Goal: Task Accomplishment & Management: Use online tool/utility

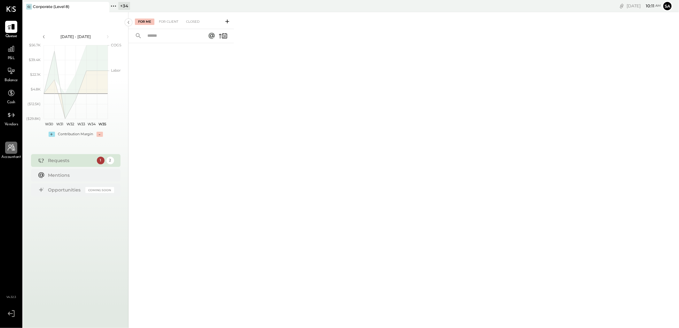
click at [15, 146] on div at bounding box center [11, 148] width 12 height 12
select select "**********"
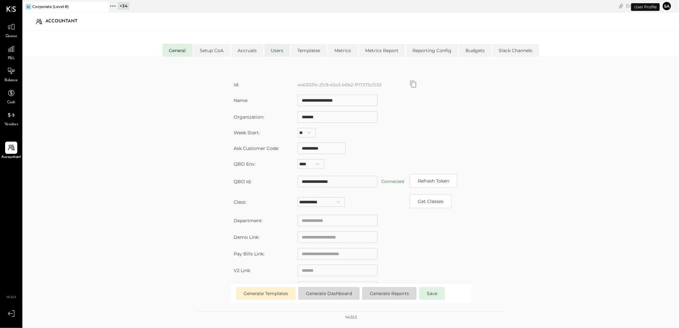
click at [273, 47] on li "Users" at bounding box center [277, 50] width 26 height 13
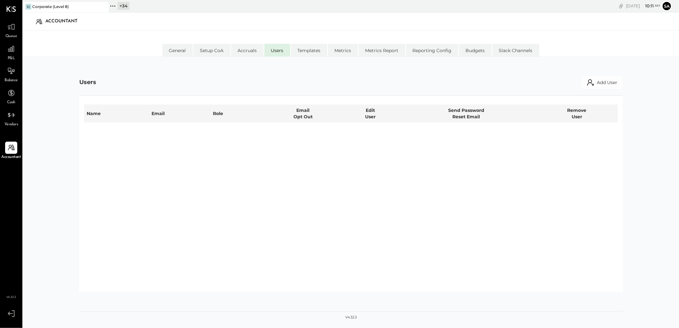
select select "*****"
select select "**********"
select select "*****"
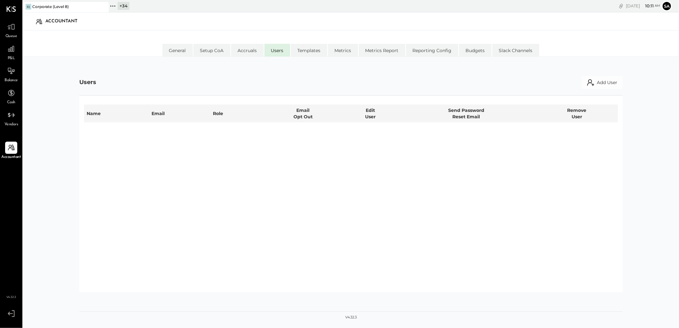
select select "*****"
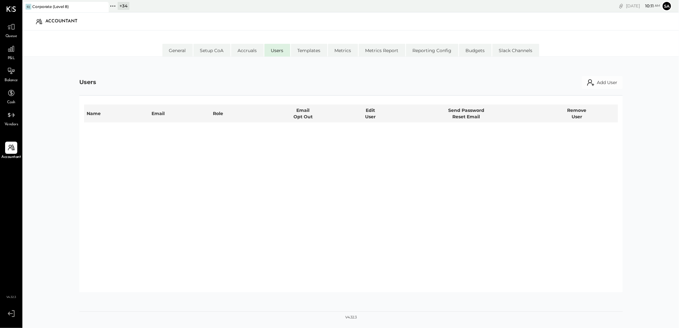
select select "*****"
select select "**********"
select select "*****"
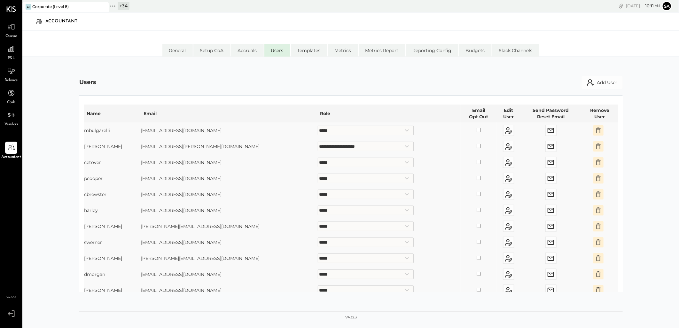
drag, startPoint x: 151, startPoint y: 129, endPoint x: 227, endPoint y: 129, distance: 76.4
click at [227, 129] on td "mbulgarelli@lightstonegroup.com" at bounding box center [229, 130] width 177 height 16
copy td "mbulgarelli@lightstonegroup.com"
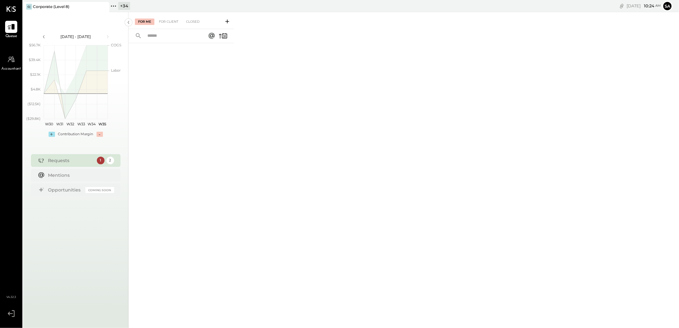
click at [127, 7] on div "+ 34" at bounding box center [124, 6] width 12 height 8
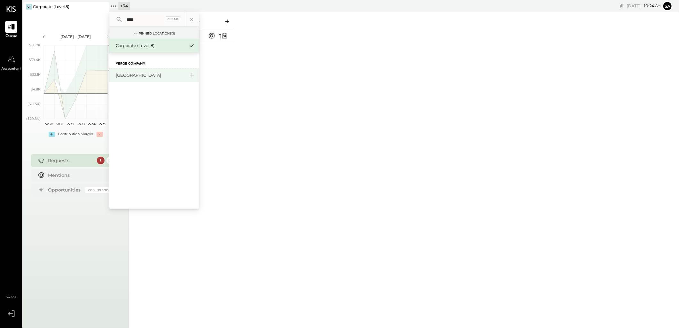
type input "****"
click at [141, 79] on div "[GEOGRAPHIC_DATA]" at bounding box center [154, 74] width 90 height 13
click at [129, 76] on div "[GEOGRAPHIC_DATA]" at bounding box center [150, 75] width 69 height 6
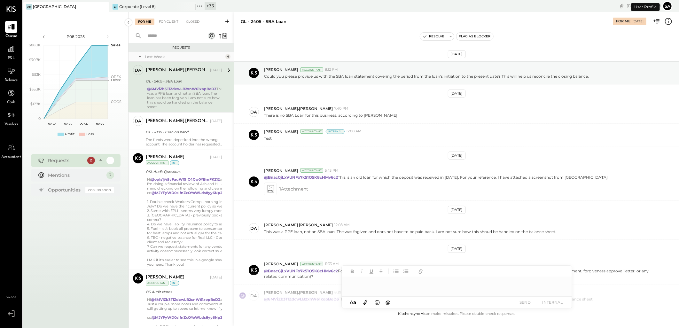
scroll to position [45, 0]
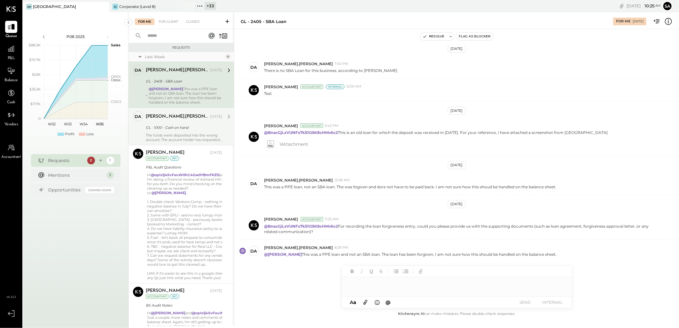
click at [174, 129] on div "GL - 1000 - Cash on hand" at bounding box center [183, 127] width 74 height 6
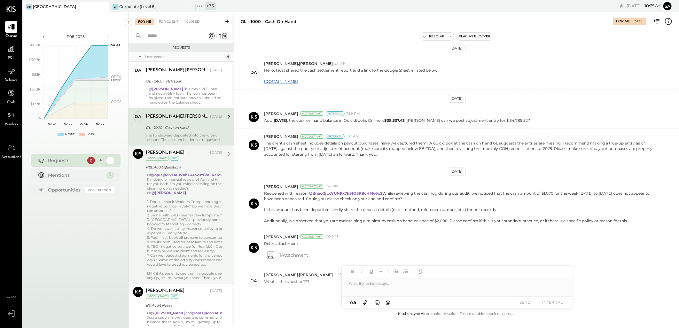
scroll to position [250, 0]
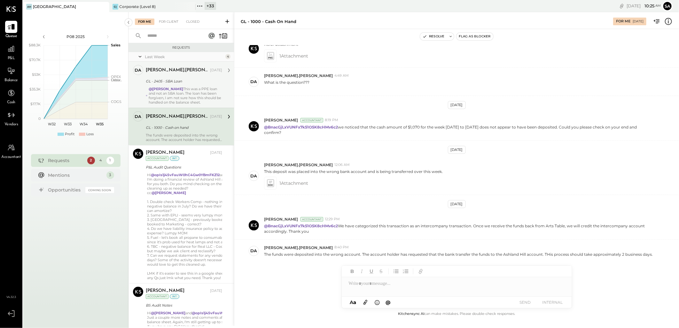
click at [170, 85] on div "david.stevenson Aug 20, 2025 GL - 2405 - SBA Loan @Sarang Khandhar This was a P…" at bounding box center [184, 85] width 76 height 40
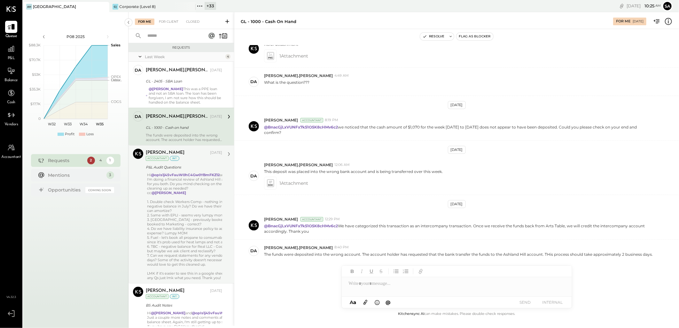
scroll to position [45, 0]
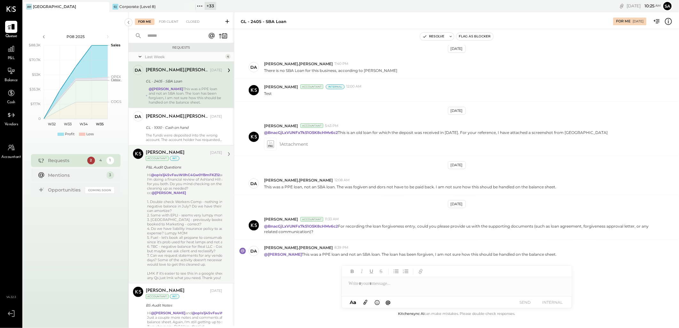
click at [169, 226] on div "3. Ocean Park Hotel - previously booked to R&M but now booked to Marketing - co…" at bounding box center [204, 221] width 115 height 9
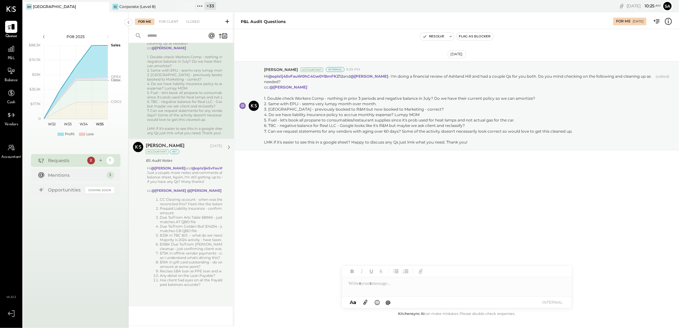
scroll to position [265, 0]
click at [177, 233] on li "$33K in TBC B/S -- what do we need to do to clean this up? Majority is 2024 act…" at bounding box center [211, 237] width 102 height 9
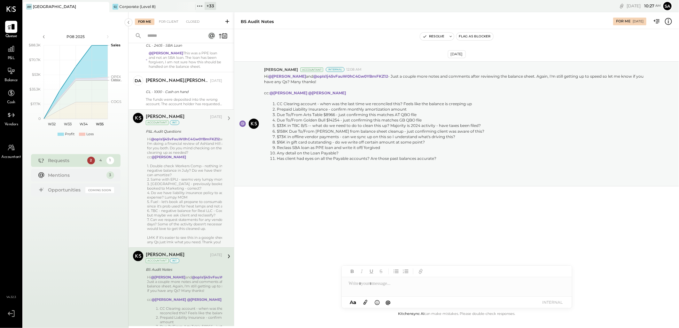
scroll to position [17, 0]
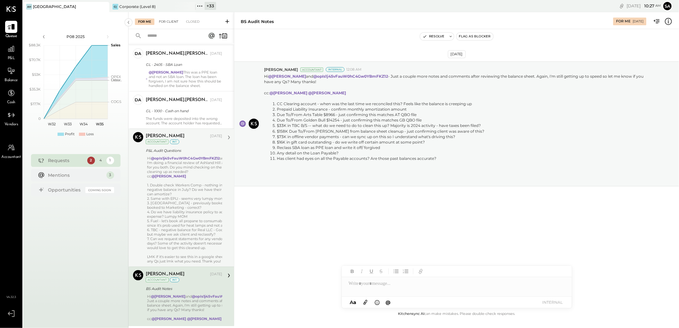
click at [165, 19] on div "For Client" at bounding box center [169, 22] width 26 height 6
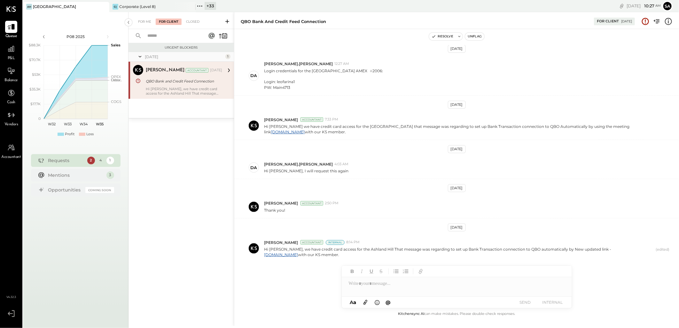
click at [189, 17] on div "For Me For Client Closed" at bounding box center [181, 20] width 105 height 17
click at [136, 24] on div "For Me" at bounding box center [144, 22] width 19 height 6
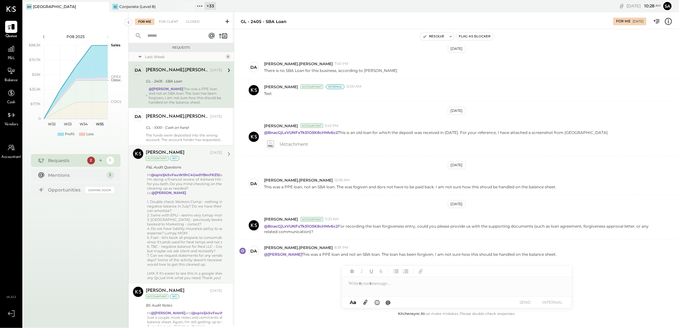
click at [171, 226] on div "3. Ocean Park Hotel - previously booked to R&M but now booked to Marketing - co…" at bounding box center [204, 221] width 115 height 9
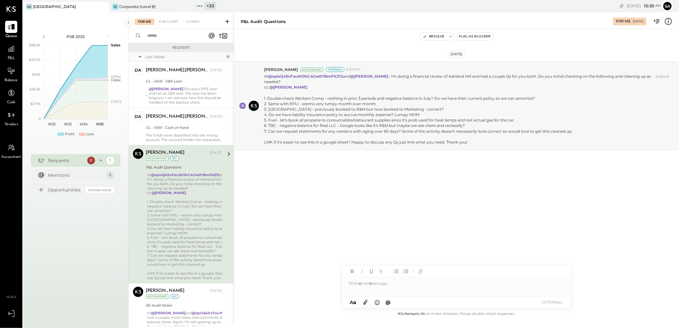
click at [373, 281] on div at bounding box center [457, 283] width 230 height 13
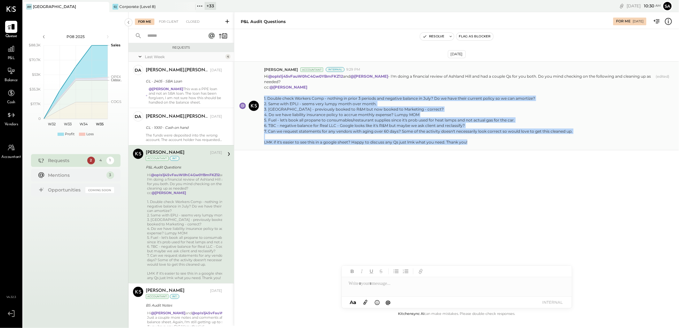
drag, startPoint x: 451, startPoint y: 142, endPoint x: 261, endPoint y: 99, distance: 194.6
click at [261, 99] on div "Margot Bloch Accountant Internal 9:29 PM Hi @opIs1j45vFauW0hC4Gw0YBmFKZ12 and @…" at bounding box center [456, 105] width 445 height 89
copy div "1. Double check Workers Comp - nothing in prior 3 periods and negative balance …"
click at [351, 199] on div "Aug 21st, 2025 Margot Bloch Accountant Internal 9:29 PM Hi @opIs1j45vFauW0hC4Gw…" at bounding box center [456, 169] width 445 height 281
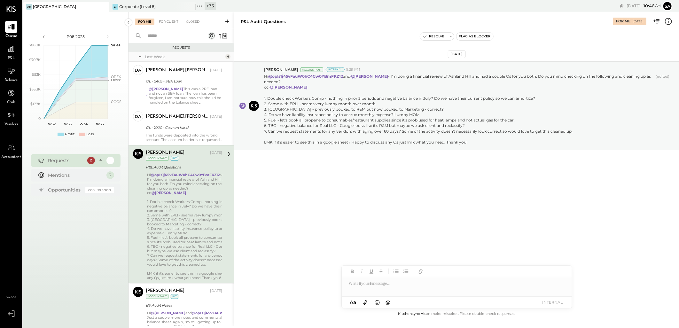
scroll to position [35, 0]
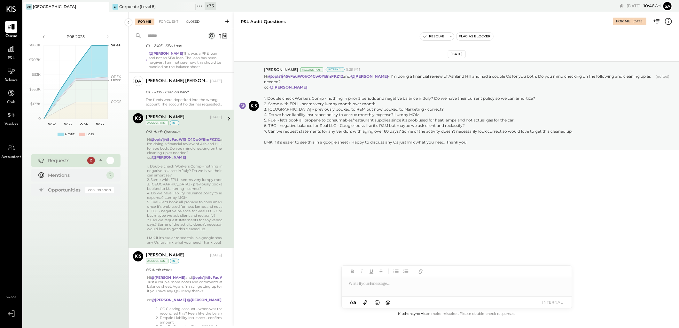
click at [189, 22] on div "Closed" at bounding box center [193, 22] width 20 height 6
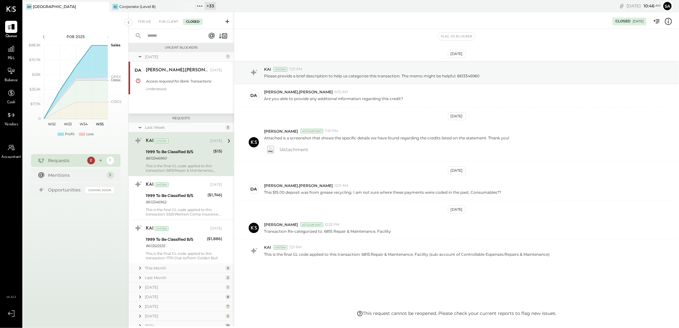
click at [138, 23] on div "For Me" at bounding box center [144, 22] width 19 height 6
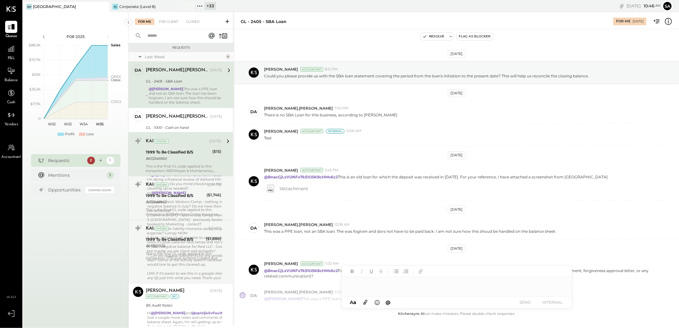
scroll to position [45, 0]
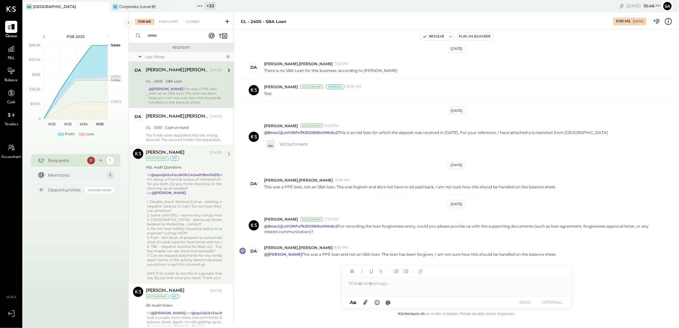
click at [186, 213] on div "1. Double check Workers Comp - nothing in prior 3 periods and negative balance …" at bounding box center [204, 205] width 115 height 13
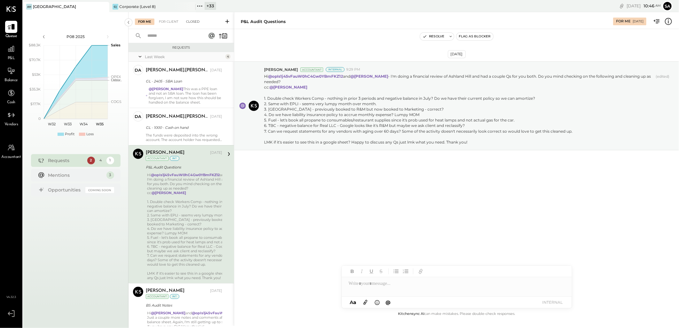
click at [197, 19] on div "Closed" at bounding box center [193, 22] width 20 height 6
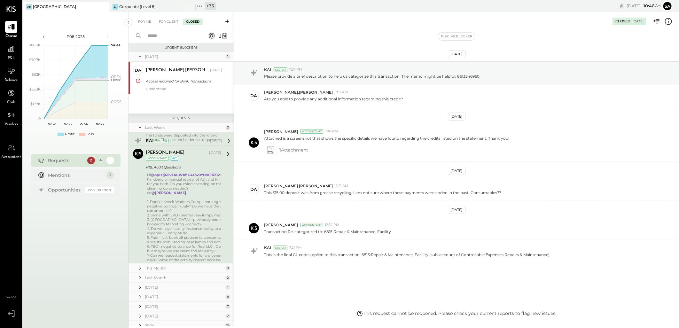
scroll to position [0, 0]
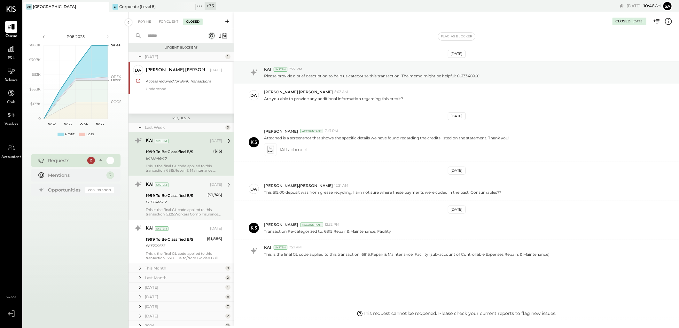
click at [187, 197] on div "1999 To Be Classified B/S" at bounding box center [176, 195] width 60 height 6
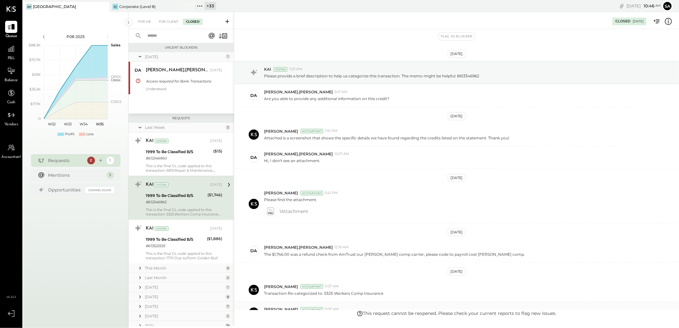
scroll to position [85, 0]
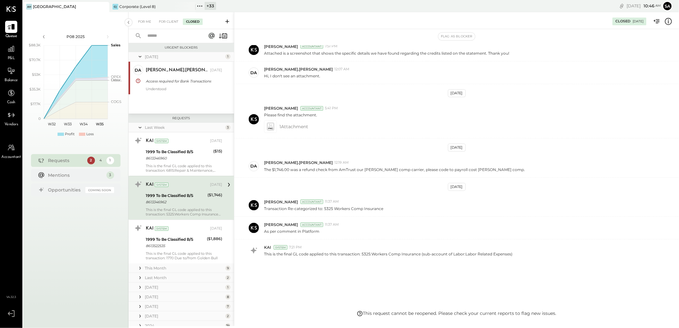
drag, startPoint x: 142, startPoint y: 25, endPoint x: 156, endPoint y: 97, distance: 74.0
click at [142, 25] on div "For Me" at bounding box center [144, 22] width 19 height 6
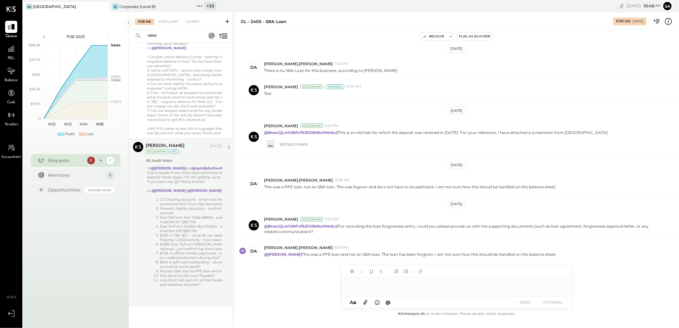
scroll to position [248, 0]
click at [196, 242] on li "$158K Due To/From Lani from balance sheet cleanup - just confirming client was …" at bounding box center [211, 246] width 102 height 9
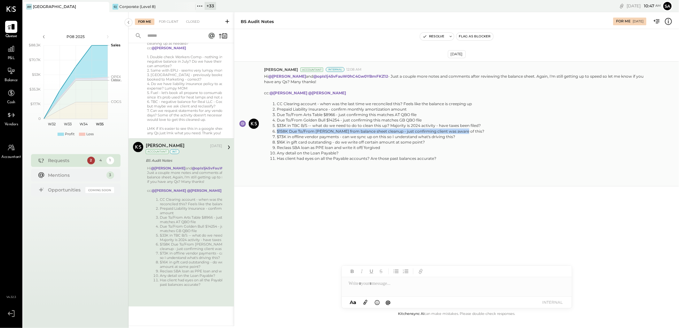
drag, startPoint x: 276, startPoint y: 129, endPoint x: 459, endPoint y: 133, distance: 182.9
click at [459, 133] on li "$158K Due To/From Lani from balance sheet cleanup - just confirming client was …" at bounding box center [465, 131] width 377 height 5
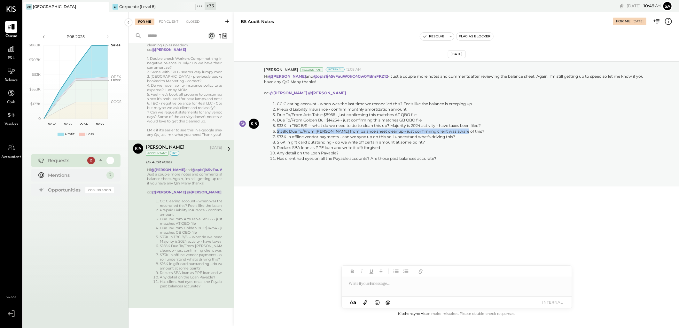
scroll to position [142, 0]
click at [185, 102] on div "5. Fuel - let's book all propane to consumables/restaurant supplies since it's …" at bounding box center [204, 97] width 115 height 9
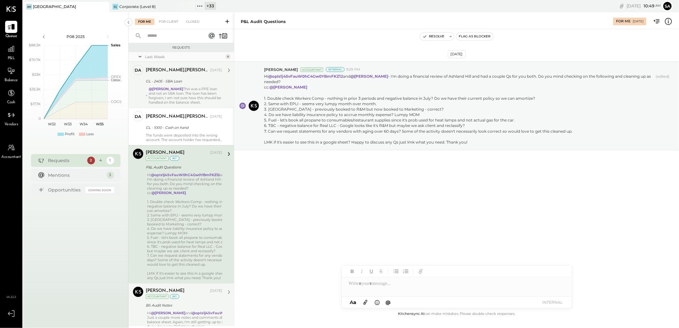
click at [174, 87] on strong "@Sarang Khandhar" at bounding box center [166, 89] width 35 height 4
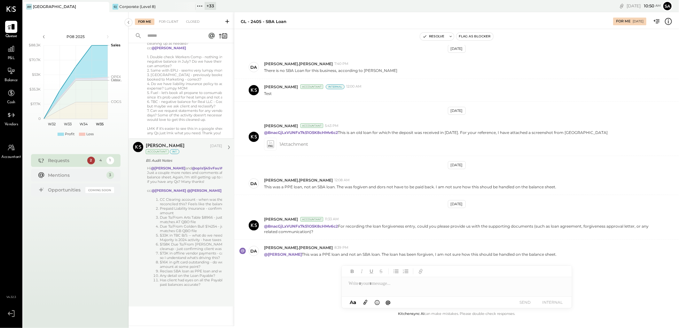
scroll to position [265, 0]
click at [174, 242] on li "$158K Due To/From Lani from balance sheet cleanup - just confirming client was …" at bounding box center [211, 246] width 102 height 9
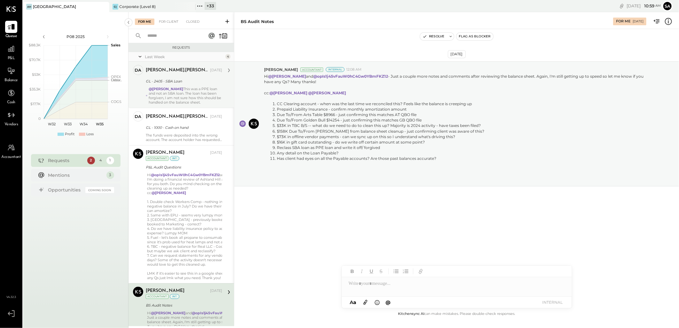
click at [190, 26] on div "For Me For Client Closed" at bounding box center [181, 20] width 105 height 17
click at [190, 24] on div "Closed" at bounding box center [193, 22] width 20 height 6
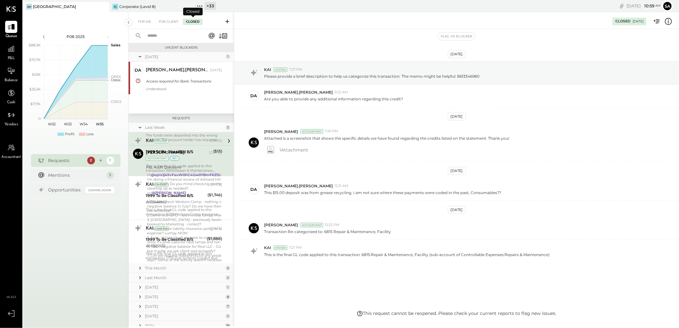
scroll to position [0, 0]
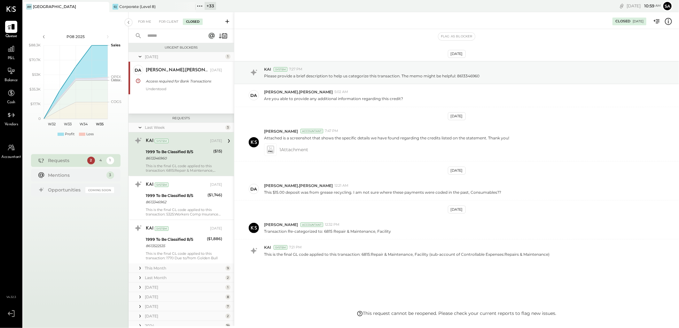
click at [165, 153] on div "1999 To Be Classified B/S" at bounding box center [179, 152] width 66 height 6
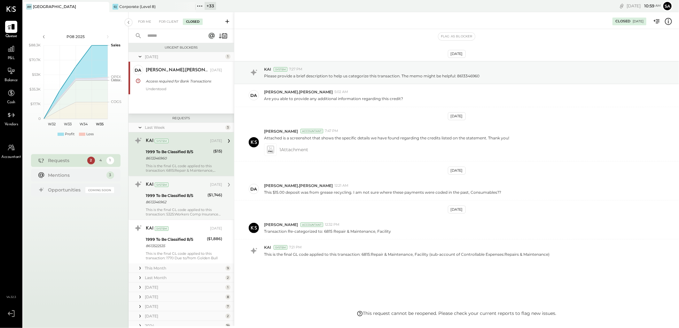
click at [178, 187] on div "KAI System" at bounding box center [177, 185] width 63 height 6
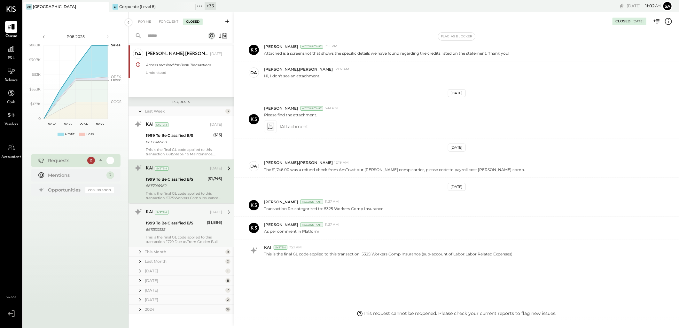
scroll to position [23, 0]
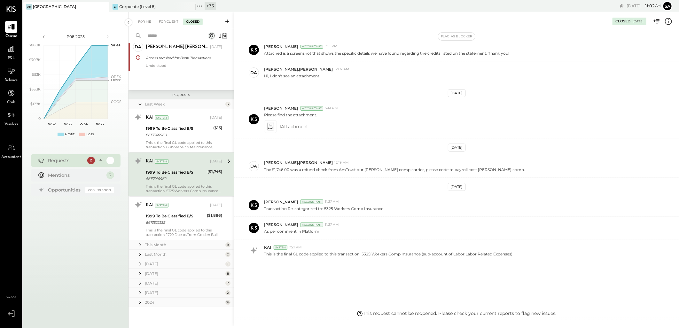
click at [138, 246] on icon at bounding box center [140, 245] width 6 height 6
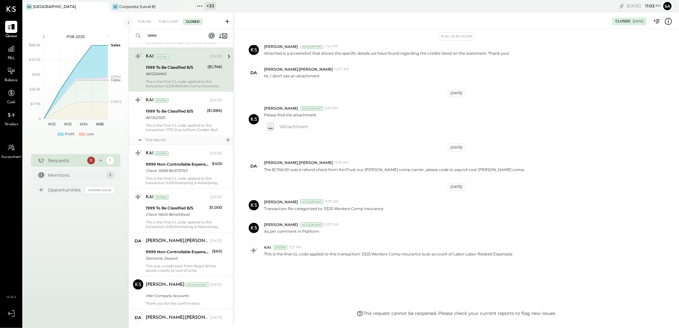
scroll to position [130, 0]
click at [179, 213] on div "Check 15600 8614005442" at bounding box center [177, 213] width 62 height 6
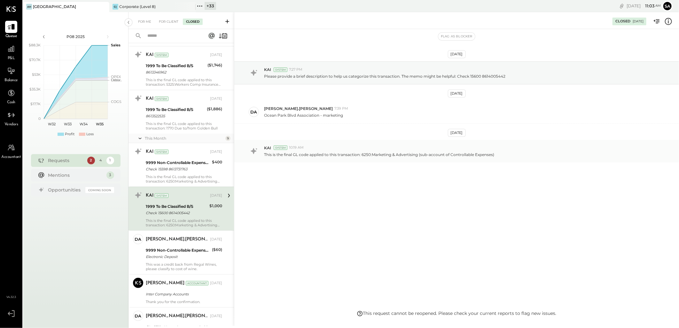
click at [379, 161] on div "KAI System 10:19 AM This is the final GL code applied to this transaction: 6250…" at bounding box center [456, 151] width 445 height 22
click at [666, 22] on icon at bounding box center [668, 21] width 8 height 8
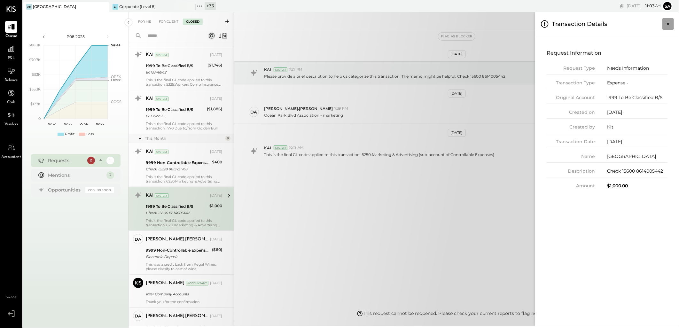
click at [667, 24] on icon "Close panel" at bounding box center [668, 24] width 6 height 6
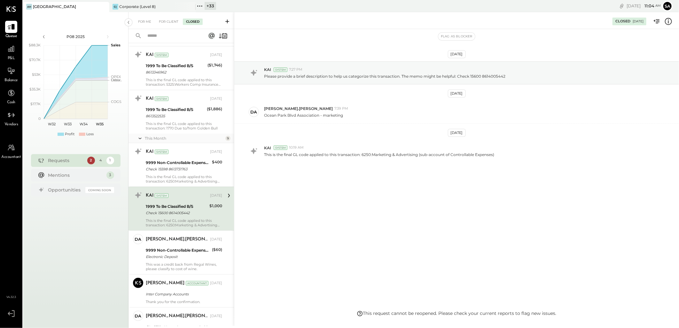
click at [666, 20] on icon at bounding box center [668, 21] width 7 height 7
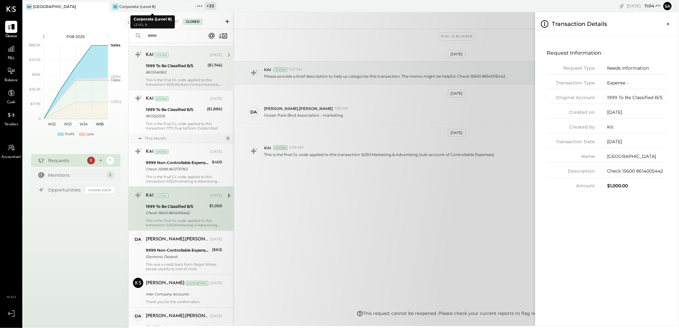
drag, startPoint x: 190, startPoint y: 5, endPoint x: 195, endPoint y: 52, distance: 47.0
click at [190, 5] on icon at bounding box center [190, 7] width 8 height 8
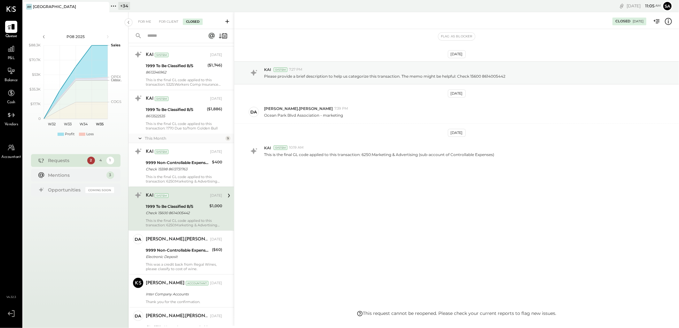
click at [667, 21] on icon at bounding box center [668, 21] width 8 height 8
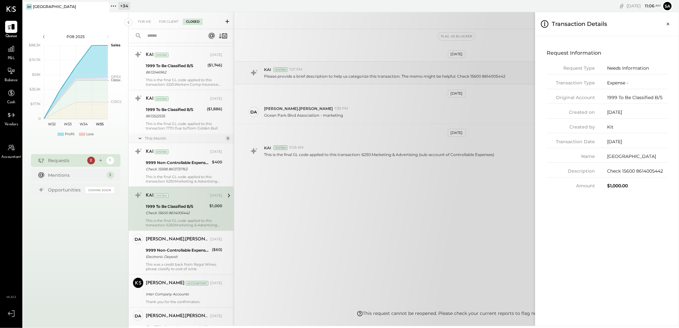
drag, startPoint x: 667, startPoint y: 24, endPoint x: 557, endPoint y: 67, distance: 117.9
click at [667, 24] on icon "Close panel" at bounding box center [668, 24] width 6 height 6
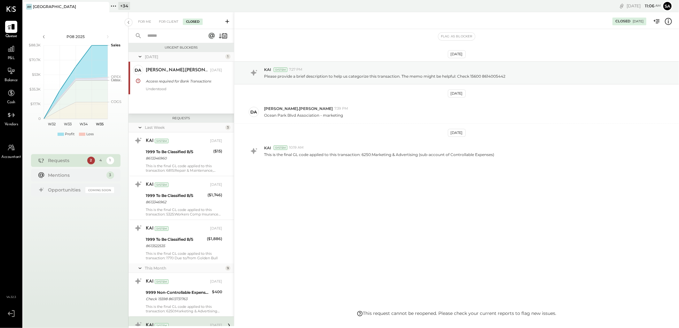
click at [158, 36] on input "text" at bounding box center [173, 36] width 58 height 11
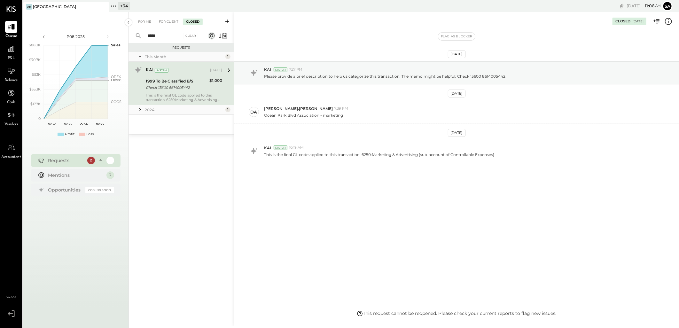
click at [139, 111] on icon at bounding box center [140, 109] width 6 height 6
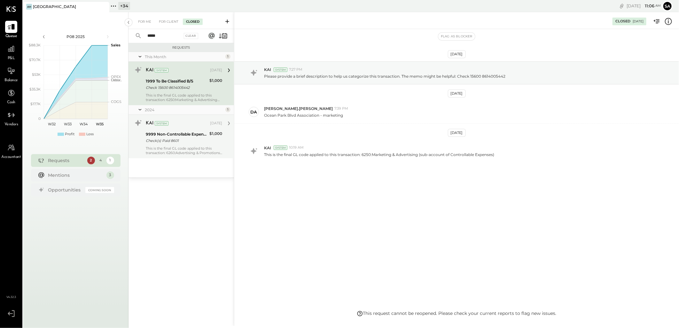
click at [176, 142] on div "Check(s) Paid 8601" at bounding box center [177, 140] width 62 height 6
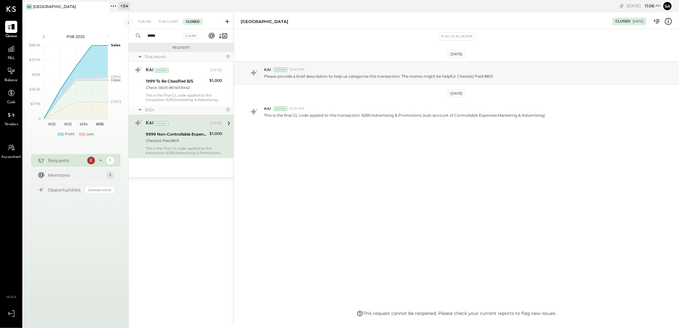
click at [670, 21] on icon at bounding box center [668, 21] width 8 height 8
click at [449, 198] on div "For Me For Client Closed ***** Clear Requests This Month 1 KAI System Aug 15, 2…" at bounding box center [404, 169] width 550 height 314
click at [145, 25] on div "For Me" at bounding box center [144, 22] width 19 height 6
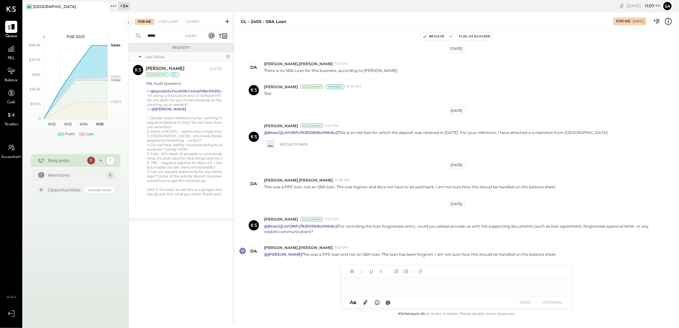
click at [191, 23] on div "Closed" at bounding box center [193, 22] width 20 height 6
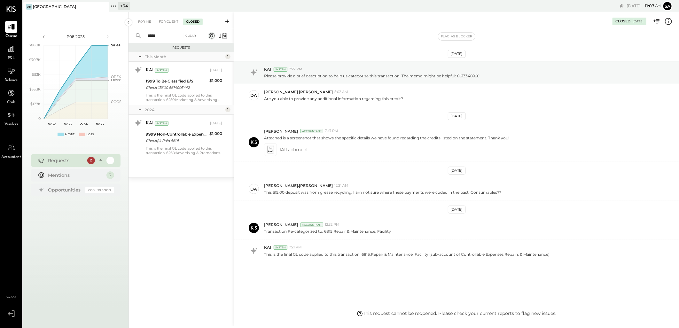
click at [164, 40] on div "***** Clear" at bounding box center [168, 36] width 79 height 14
click at [163, 39] on input "*****" at bounding box center [163, 36] width 39 height 11
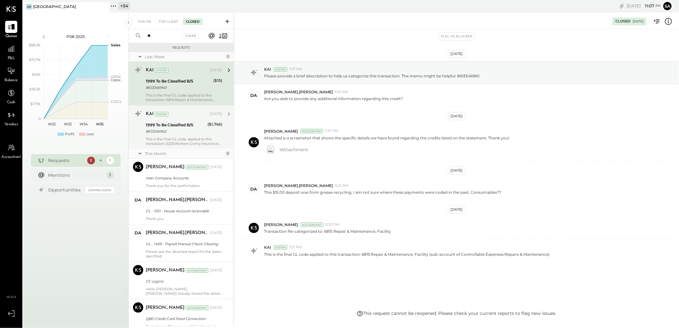
type input "*"
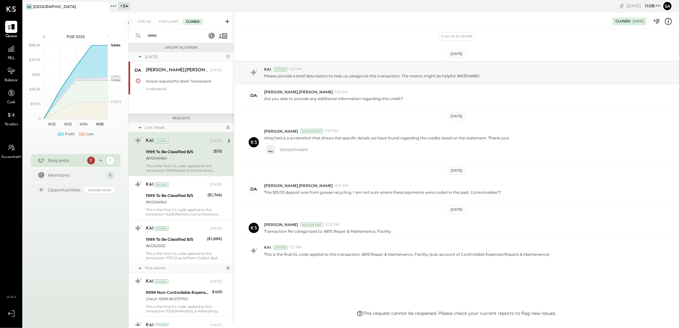
click at [168, 37] on input "text" at bounding box center [173, 36] width 58 height 11
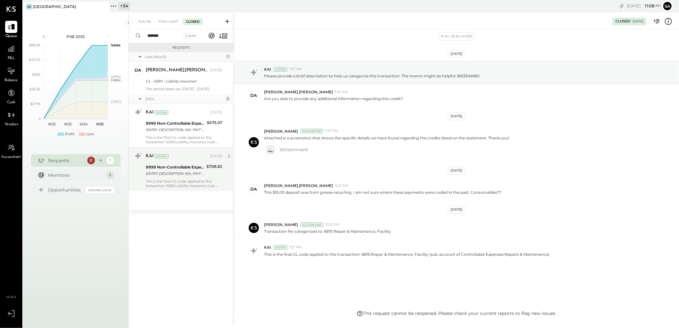
type input "*******"
click at [174, 180] on div "This is the final GL code applied to this transaction: 6590:Liability Insurance…" at bounding box center [184, 183] width 76 height 9
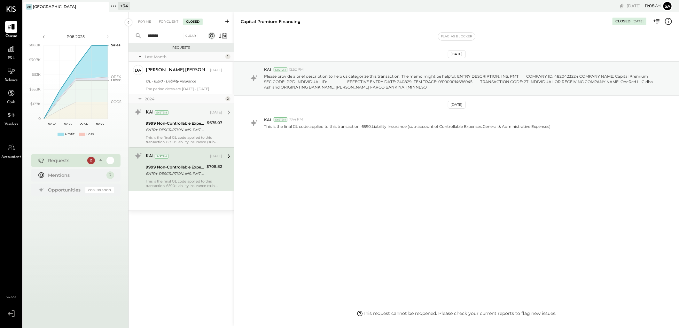
click at [160, 119] on div "KAI System Oct 15, 2024 9999 Non-Controllable Expenses:Other Income and Expense…" at bounding box center [184, 125] width 76 height 37
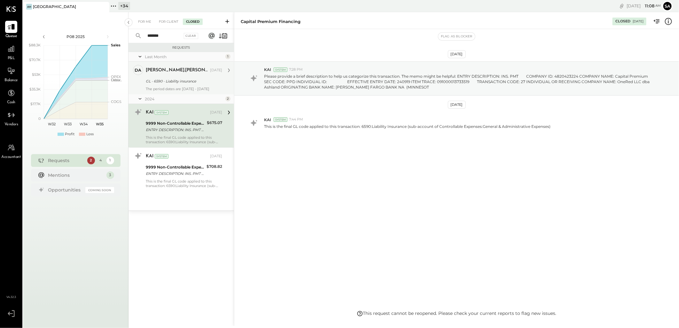
click at [168, 84] on div "GL - 6590 - Liability insurance" at bounding box center [183, 81] width 74 height 8
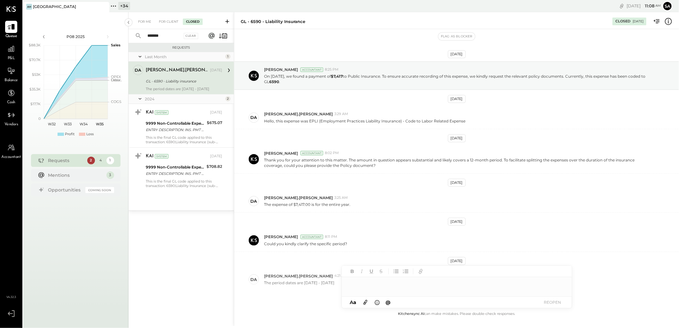
scroll to position [29, 0]
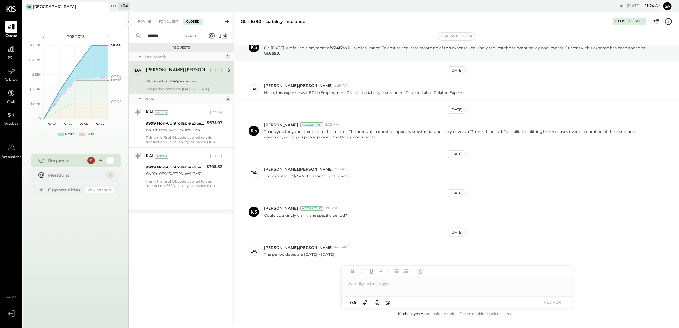
click at [165, 35] on input "*******" at bounding box center [163, 36] width 39 height 11
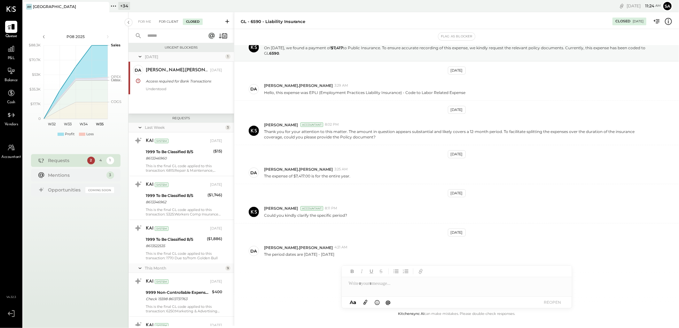
click at [170, 22] on div "For Client" at bounding box center [169, 22] width 26 height 6
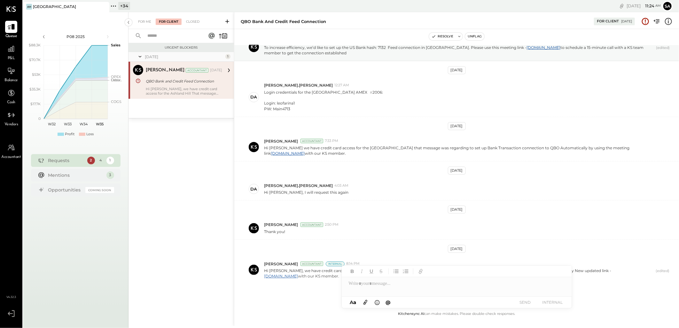
scroll to position [50, 0]
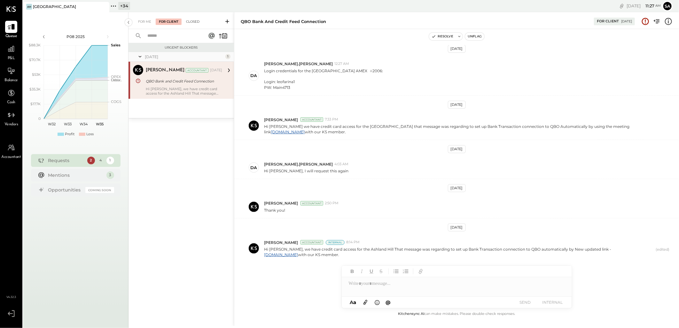
click at [194, 22] on div "Closed" at bounding box center [193, 22] width 20 height 6
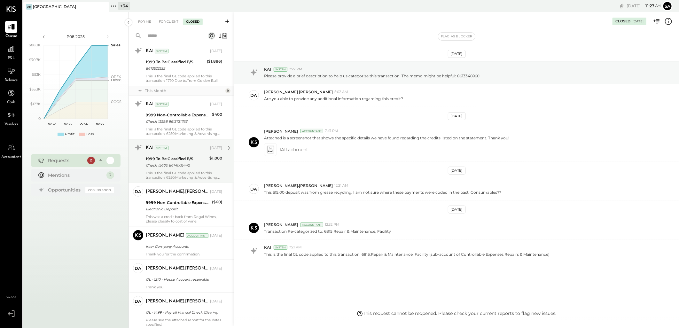
scroll to position [213, 0]
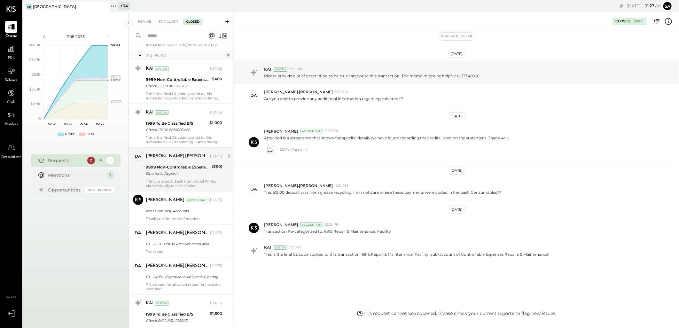
click at [183, 174] on div "Electronic Deposit" at bounding box center [178, 173] width 64 height 6
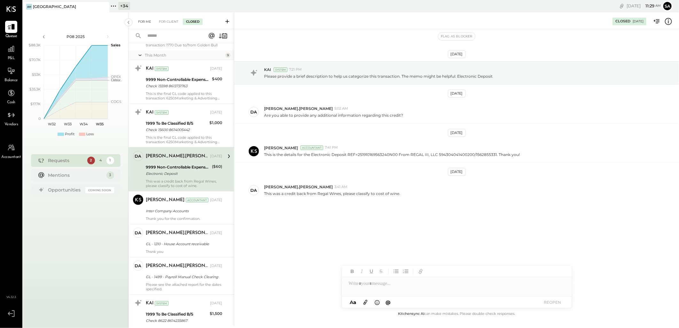
drag, startPoint x: 135, startPoint y: 21, endPoint x: 181, endPoint y: 86, distance: 79.3
click at [135, 21] on div "For Me" at bounding box center [144, 22] width 19 height 6
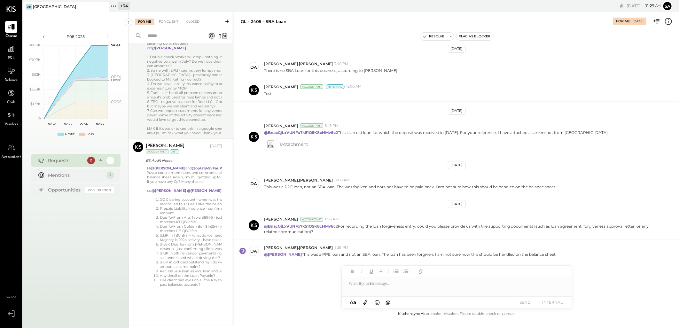
scroll to position [123, 0]
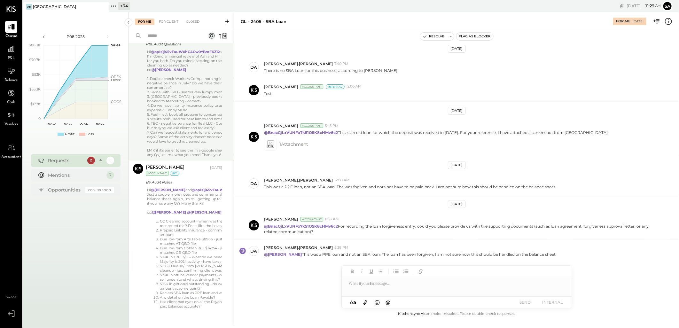
click at [179, 130] on div "6. TBC - negative balance for Real LLC - Google looks like it's R&M but maybe w…" at bounding box center [204, 125] width 115 height 9
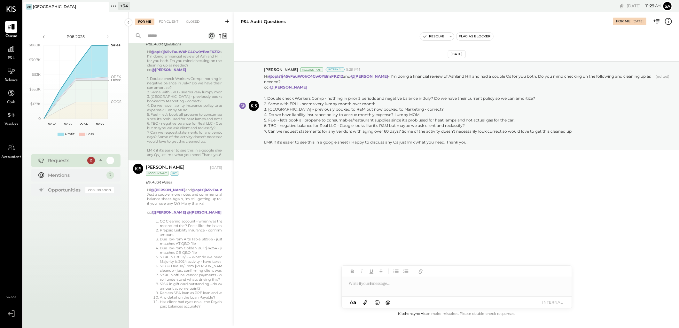
click at [383, 288] on div at bounding box center [457, 283] width 230 height 13
type input "****"
drag, startPoint x: 409, startPoint y: 285, endPoint x: 426, endPoint y: 292, distance: 18.1
click at [409, 285] on div "**********" at bounding box center [457, 283] width 230 height 13
click at [408, 226] on div "Aug 21st, 2025 Margot Bloch Accountant Internal 9:29 PM Hi @opIs1j45vFauW0hC4Gw…" at bounding box center [456, 169] width 445 height 281
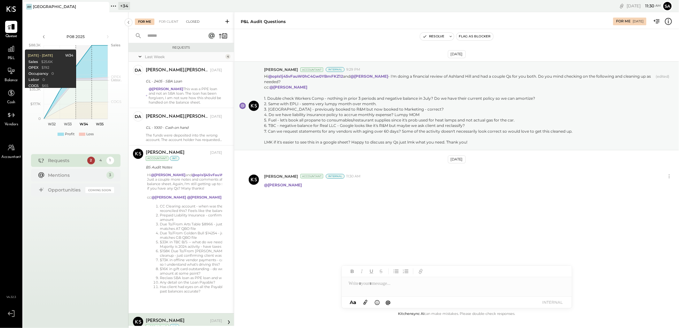
click at [192, 23] on div "Closed" at bounding box center [193, 22] width 20 height 6
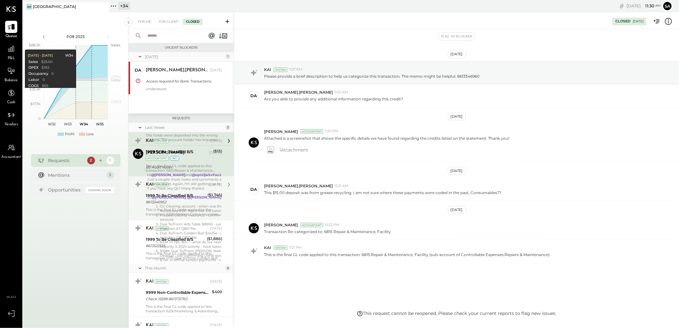
scroll to position [0, 0]
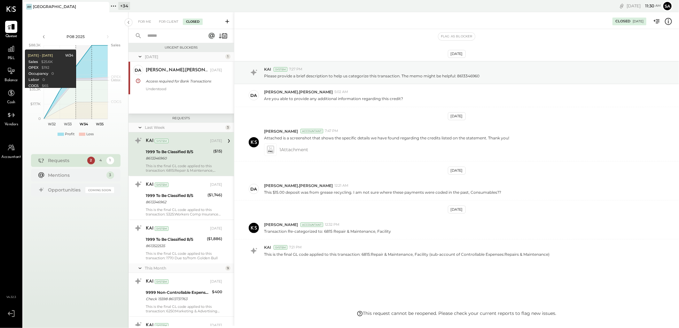
click at [161, 17] on div "For Me For Client Closed" at bounding box center [181, 20] width 105 height 17
click at [164, 21] on div "For Client" at bounding box center [169, 22] width 26 height 6
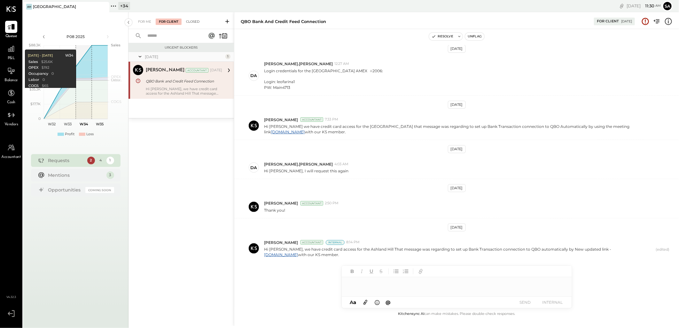
click at [195, 24] on div "Closed" at bounding box center [193, 22] width 20 height 6
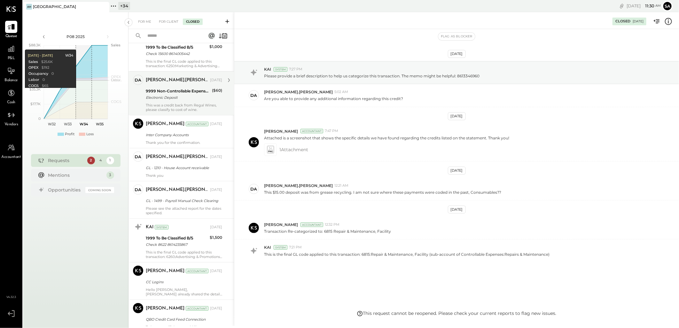
scroll to position [284, 0]
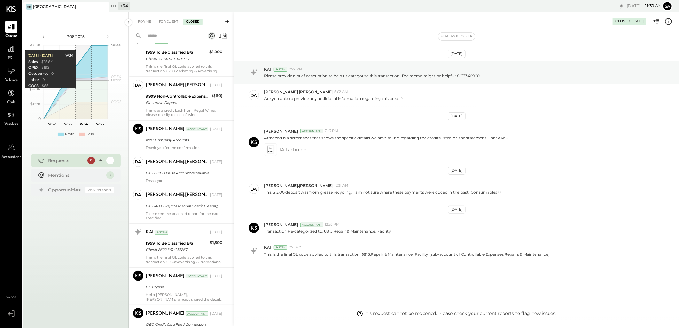
click at [219, 37] on icon at bounding box center [223, 35] width 9 height 9
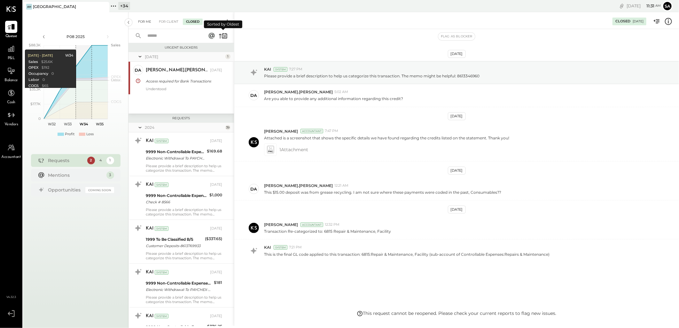
click at [142, 19] on div "For Me" at bounding box center [144, 22] width 19 height 6
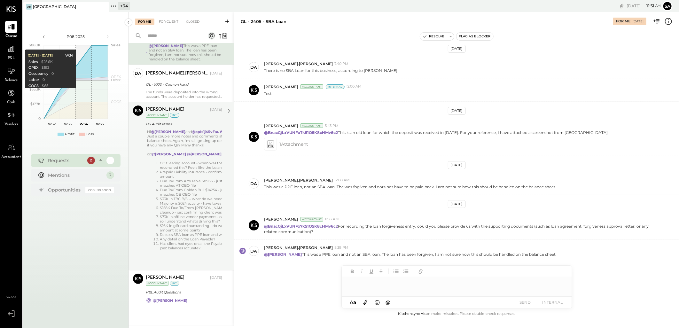
scroll to position [110, 0]
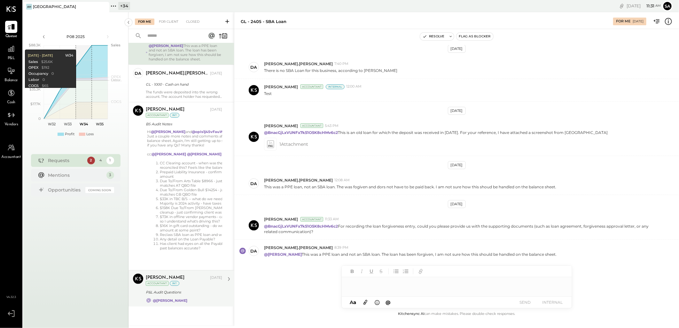
click at [203, 292] on div "P&L Audit Questions" at bounding box center [183, 292] width 74 height 6
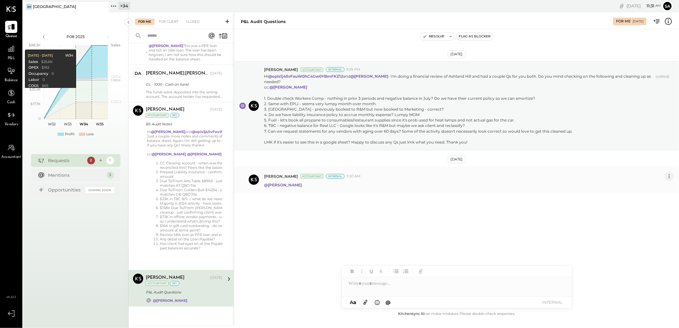
click at [670, 176] on icon at bounding box center [669, 176] width 7 height 7
click at [653, 200] on button "Delete Message..." at bounding box center [652, 197] width 43 height 11
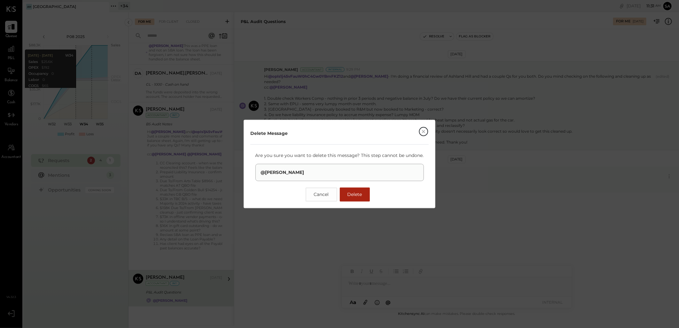
click at [356, 194] on span "Delete" at bounding box center [354, 195] width 15 height 6
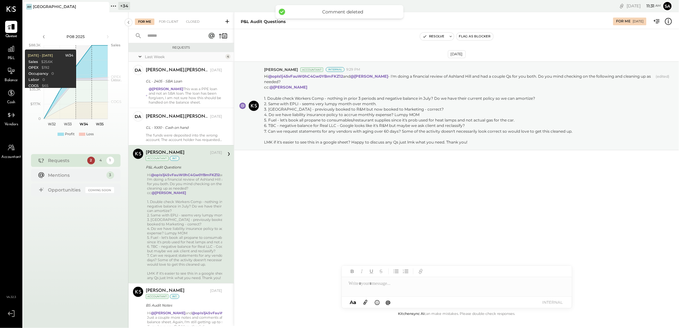
scroll to position [65, 0]
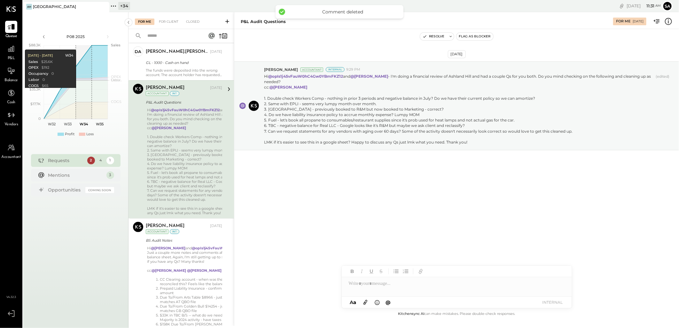
click at [373, 288] on div at bounding box center [457, 283] width 230 height 13
paste div
click at [395, 286] on div at bounding box center [457, 283] width 230 height 13
click at [385, 284] on div at bounding box center [457, 283] width 230 height 13
click at [388, 246] on span "[PERSON_NAME]" at bounding box center [403, 244] width 50 height 6
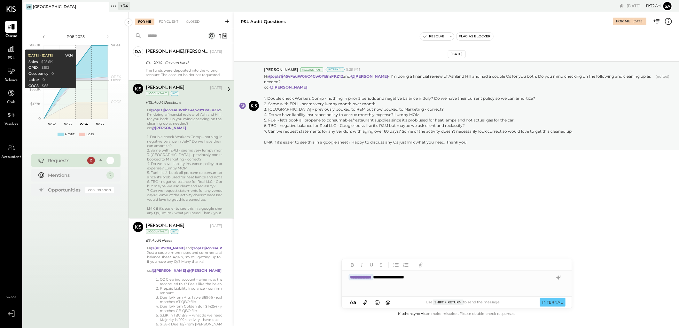
click at [352, 290] on div at bounding box center [451, 290] width 204 height 6
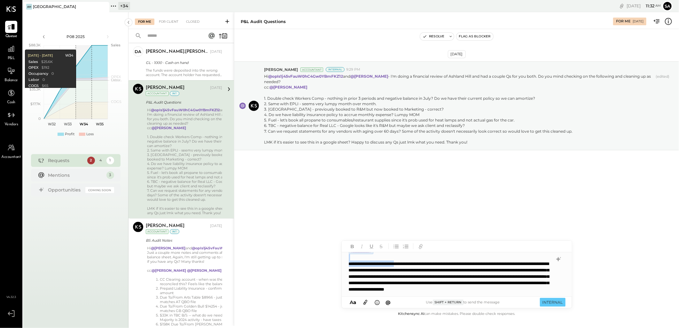
scroll to position [5, 0]
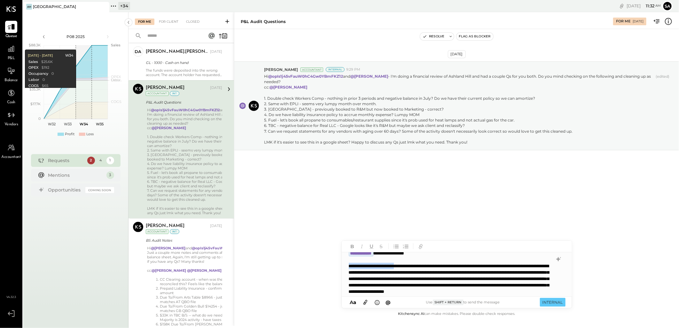
drag, startPoint x: 402, startPoint y: 259, endPoint x: 347, endPoint y: 268, distance: 55.4
click at [347, 268] on div "**********" at bounding box center [457, 274] width 230 height 45
drag, startPoint x: 551, startPoint y: 264, endPoint x: 417, endPoint y: 265, distance: 134.3
click at [417, 265] on div "**********" at bounding box center [450, 282] width 203 height 38
drag, startPoint x: 482, startPoint y: 273, endPoint x: 357, endPoint y: 273, distance: 125.0
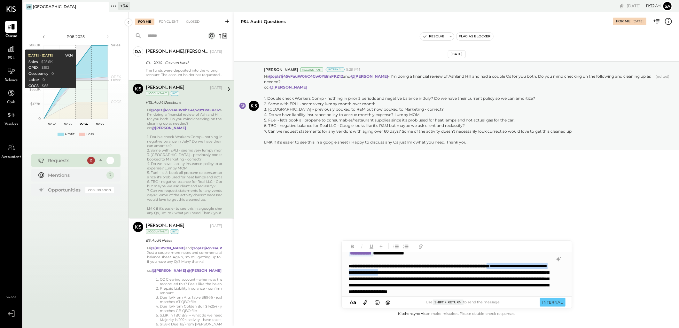
click at [357, 273] on div "**********" at bounding box center [450, 282] width 203 height 38
click at [560, 282] on div "**********" at bounding box center [457, 274] width 230 height 45
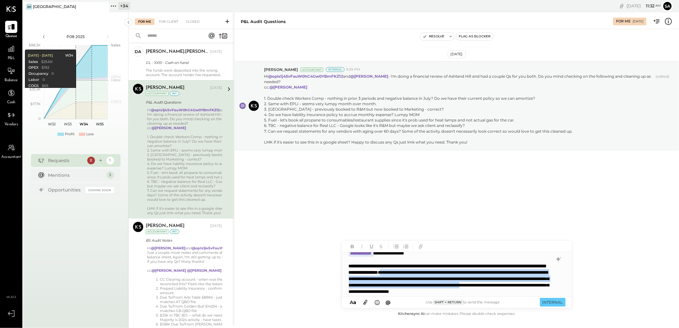
scroll to position [0, 0]
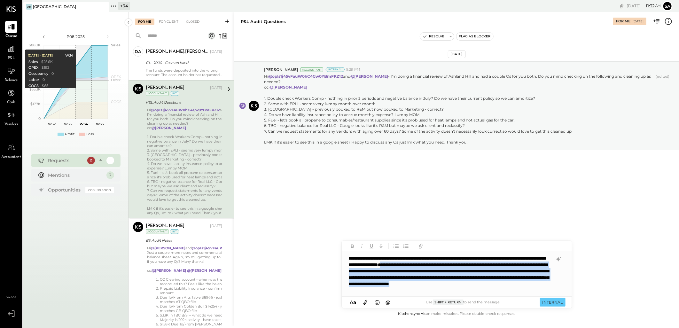
drag, startPoint x: 490, startPoint y: 272, endPoint x: 534, endPoint y: 292, distance: 48.4
click at [534, 292] on div "**********" at bounding box center [450, 274] width 203 height 38
click at [525, 290] on div "**********" at bounding box center [450, 274] width 203 height 38
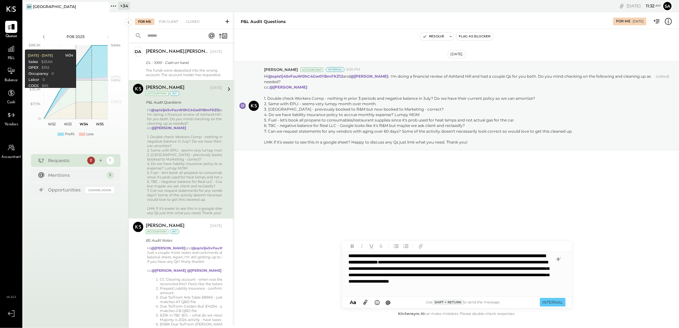
scroll to position [22, 0]
click at [354, 289] on div at bounding box center [451, 287] width 204 height 6
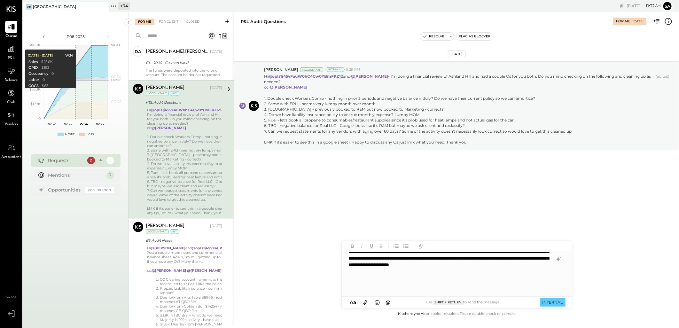
scroll to position [32, 0]
drag, startPoint x: 368, startPoint y: 288, endPoint x: 360, endPoint y: 288, distance: 8.0
click at [368, 288] on div at bounding box center [451, 290] width 204 height 6
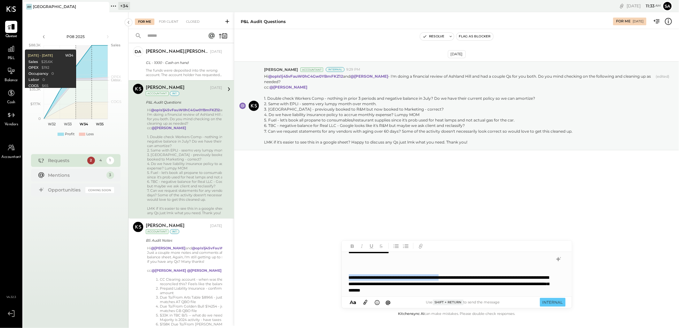
drag, startPoint x: 482, startPoint y: 277, endPoint x: 344, endPoint y: 275, distance: 137.5
click at [344, 276] on div "**********" at bounding box center [457, 274] width 230 height 45
click at [558, 289] on div "**********" at bounding box center [457, 274] width 230 height 45
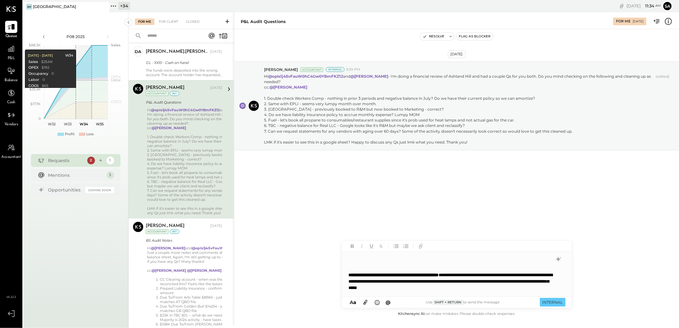
scroll to position [54, 0]
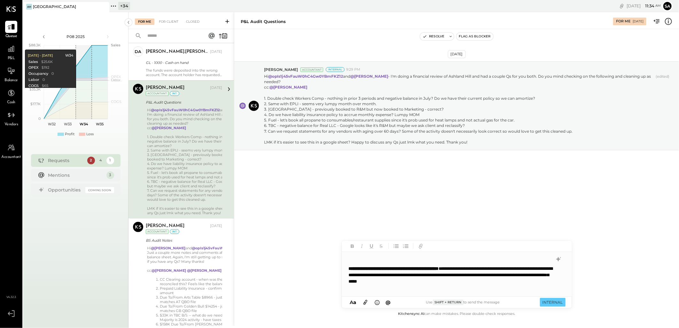
click at [373, 293] on div at bounding box center [451, 294] width 204 height 6
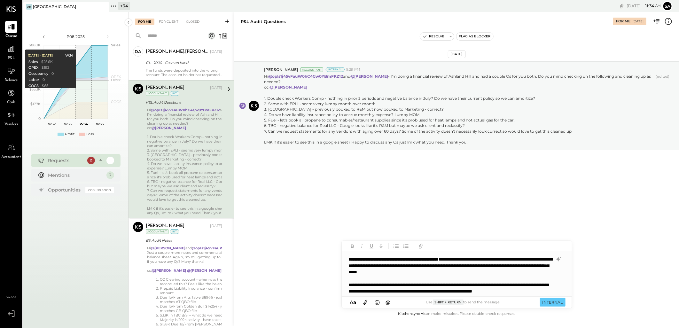
scroll to position [70, 0]
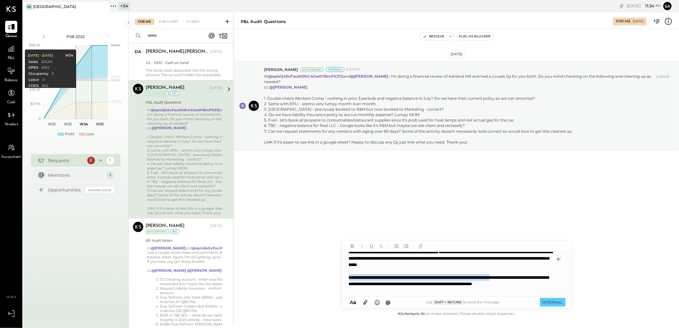
drag, startPoint x: 549, startPoint y: 277, endPoint x: 349, endPoint y: 279, distance: 200.1
click at [349, 279] on div "**********" at bounding box center [450, 283] width 203 height 19
click at [446, 291] on div "**********" at bounding box center [450, 283] width 203 height 19
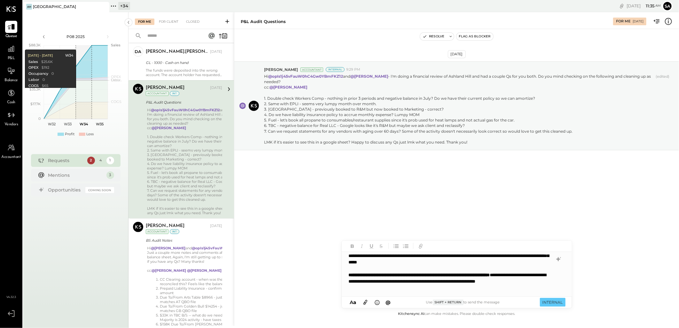
scroll to position [79, 0]
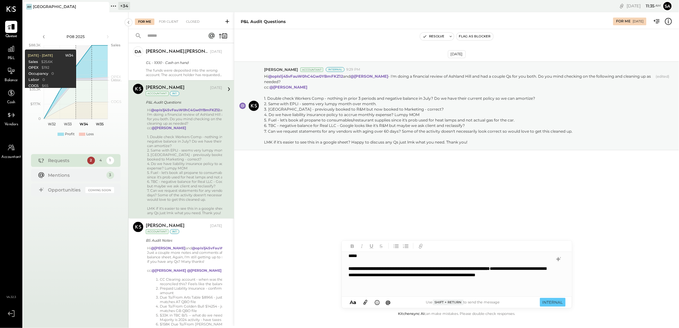
click at [362, 293] on div at bounding box center [451, 294] width 204 height 6
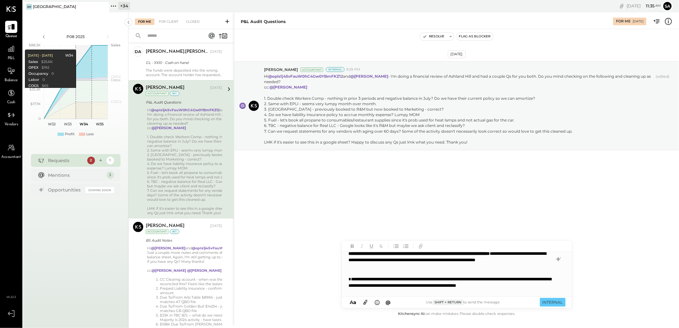
scroll to position [102, 0]
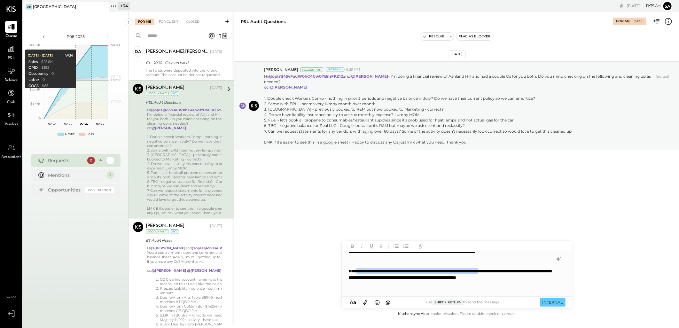
drag, startPoint x: 532, startPoint y: 277, endPoint x: 354, endPoint y: 280, distance: 177.8
click at [354, 280] on div "**********" at bounding box center [450, 281] width 203 height 26
click at [395, 287] on div "**********" at bounding box center [450, 281] width 203 height 26
click at [411, 292] on div "**********" at bounding box center [450, 281] width 203 height 26
drag, startPoint x: 394, startPoint y: 292, endPoint x: 348, endPoint y: 277, distance: 49.2
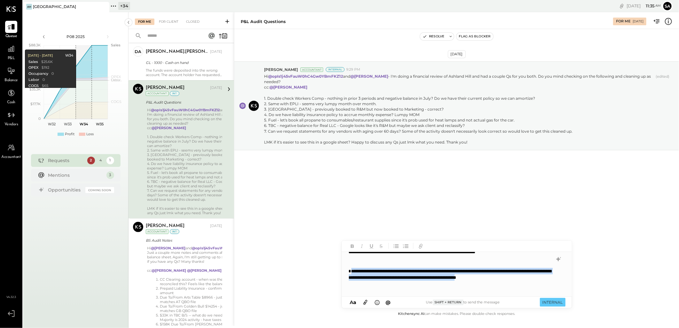
click at [348, 277] on div "**********" at bounding box center [457, 274] width 230 height 45
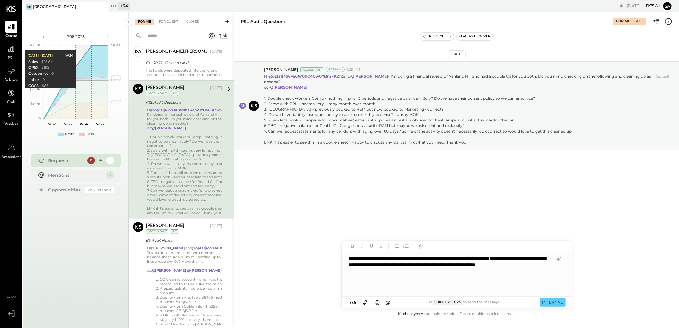
scroll to position [90, 0]
click at [352, 286] on div at bounding box center [450, 287] width 203 height 13
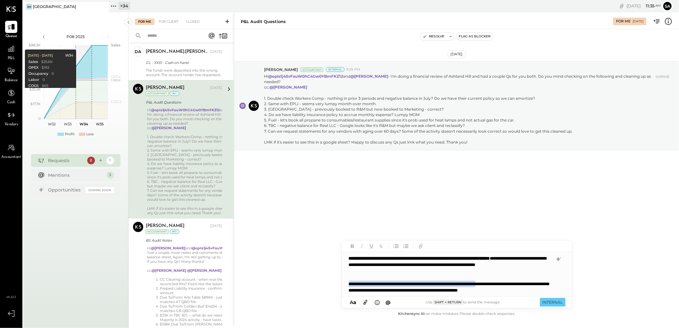
drag, startPoint x: 532, startPoint y: 284, endPoint x: 347, endPoint y: 283, distance: 185.4
click at [347, 283] on div "**********" at bounding box center [457, 274] width 230 height 45
click at [398, 295] on div "**********" at bounding box center [450, 294] width 203 height 26
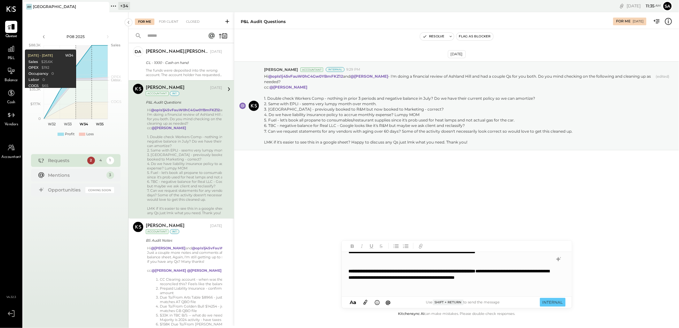
scroll to position [105, 0]
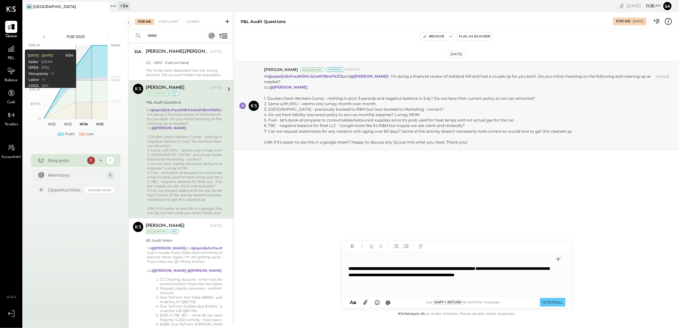
drag, startPoint x: 354, startPoint y: 292, endPoint x: 360, endPoint y: 292, distance: 5.8
click at [354, 292] on div at bounding box center [450, 297] width 203 height 13
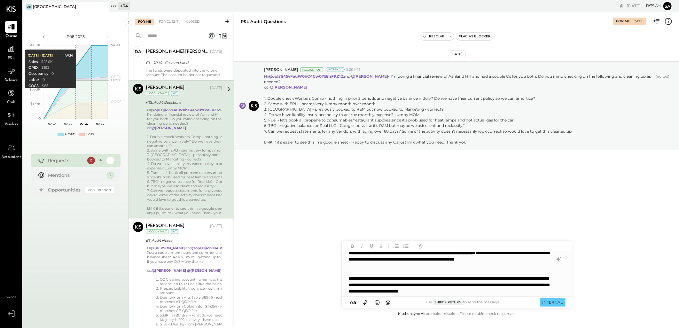
scroll to position [134, 0]
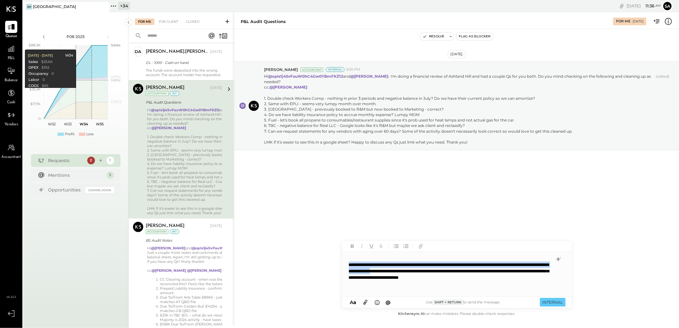
drag, startPoint x: 445, startPoint y: 271, endPoint x: 345, endPoint y: 263, distance: 100.0
click at [345, 263] on div "**********" at bounding box center [457, 274] width 230 height 45
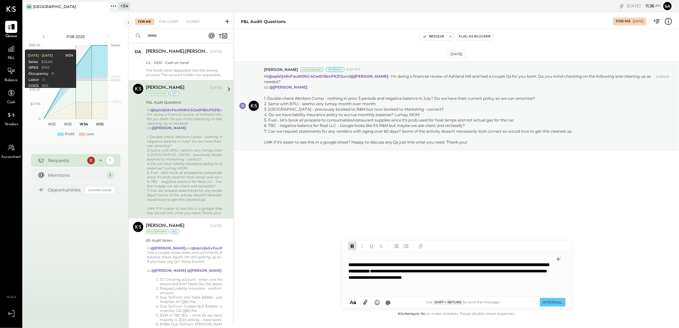
click at [362, 292] on div "**********" at bounding box center [450, 277] width 203 height 32
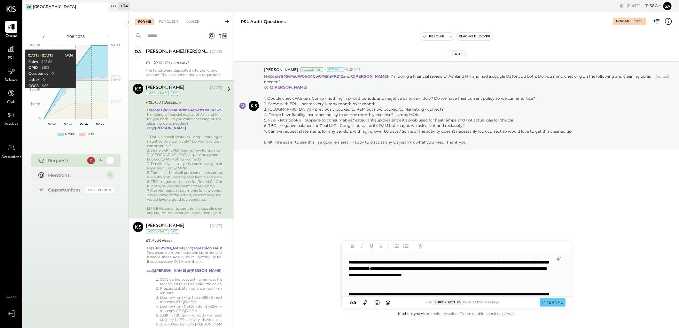
scroll to position [153, 0]
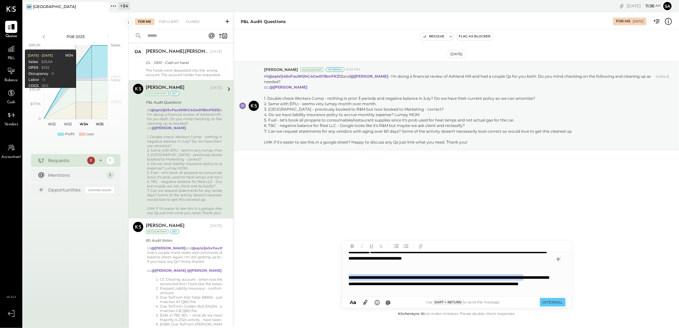
drag, startPoint x: 384, startPoint y: 284, endPoint x: 346, endPoint y: 278, distance: 39.1
click at [346, 278] on div "**********" at bounding box center [457, 274] width 230 height 45
drag, startPoint x: 503, startPoint y: 290, endPoint x: 542, endPoint y: 292, distance: 40.0
click at [503, 290] on div "**********" at bounding box center [450, 283] width 203 height 19
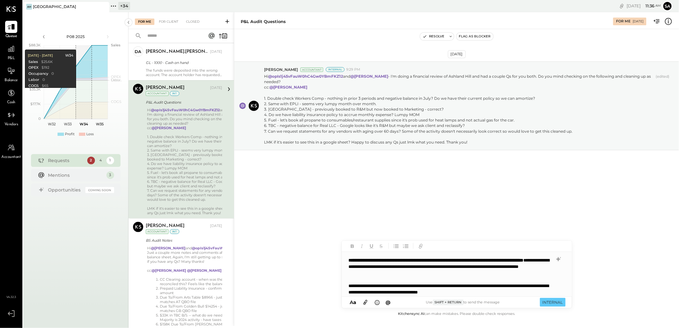
scroll to position [173, 0]
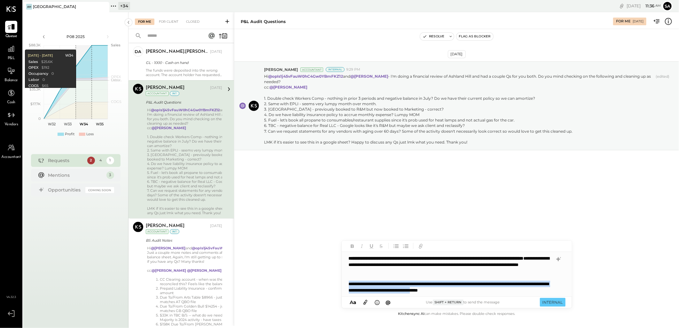
drag, startPoint x: 520, startPoint y: 290, endPoint x: 341, endPoint y: 285, distance: 178.8
click at [342, 285] on div "**********" at bounding box center [457, 274] width 230 height 45
click at [547, 290] on div "**********" at bounding box center [450, 287] width 203 height 13
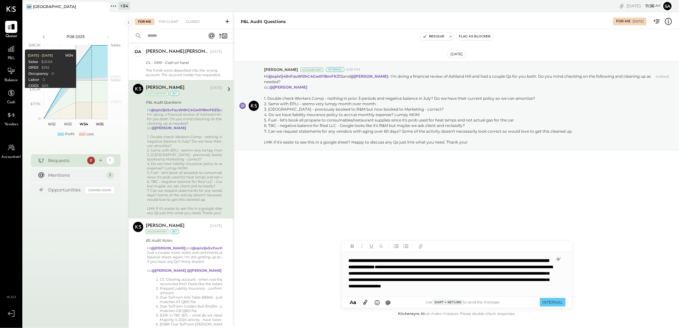
scroll to position [0, 0]
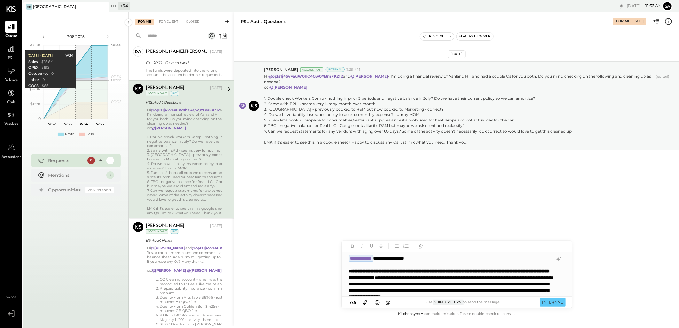
click at [441, 257] on div "**********" at bounding box center [457, 274] width 230 height 45
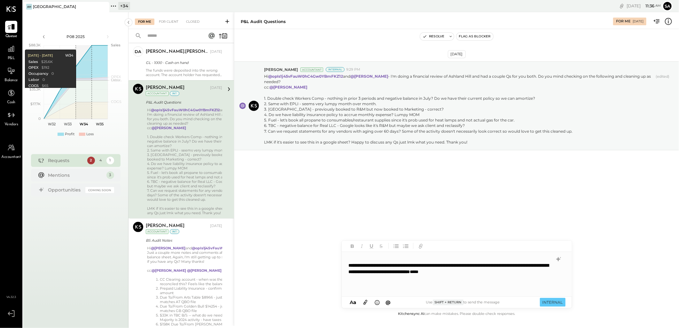
scroll to position [192, 0]
click at [360, 283] on div at bounding box center [451, 284] width 204 height 6
click at [388, 270] on span "[PERSON_NAME]" at bounding box center [403, 270] width 50 height 6
click at [554, 301] on button "INTERNAL" at bounding box center [553, 302] width 26 height 9
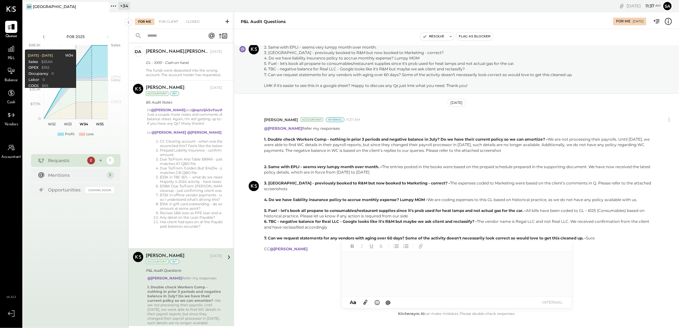
scroll to position [332, 0]
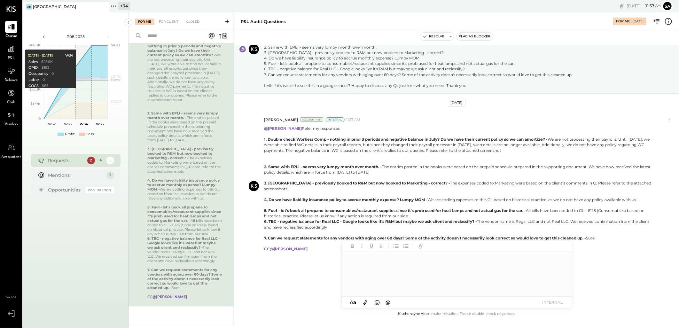
click at [366, 304] on icon at bounding box center [365, 302] width 4 height 5
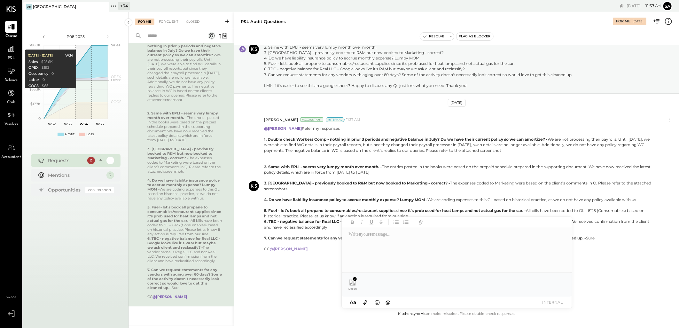
click at [367, 302] on icon at bounding box center [365, 302] width 7 height 7
click at [368, 236] on div at bounding box center [457, 250] width 230 height 45
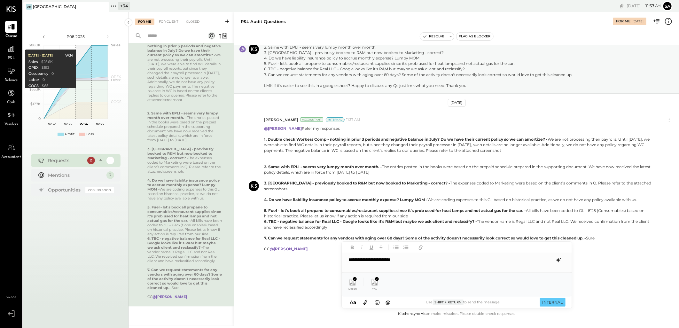
click at [559, 263] on icon at bounding box center [559, 260] width 8 height 8
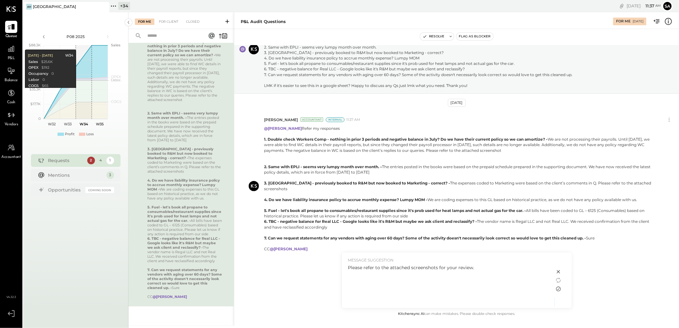
click at [558, 290] on icon at bounding box center [559, 289] width 8 height 8
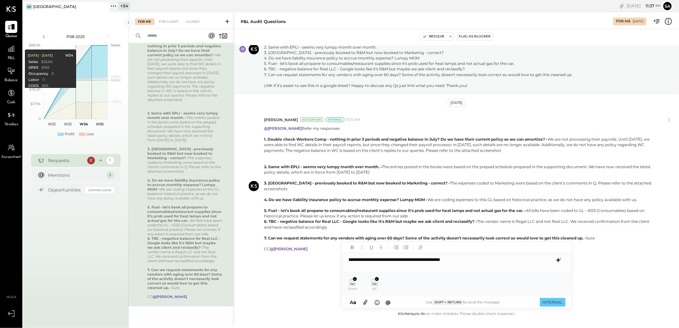
click at [349, 260] on div "**********" at bounding box center [457, 259] width 230 height 13
copy div "**********"
type input "****"
click at [409, 272] on span "[PERSON_NAME]" at bounding box center [403, 270] width 50 height 6
click at [555, 303] on button "INTERNAL" at bounding box center [553, 302] width 26 height 9
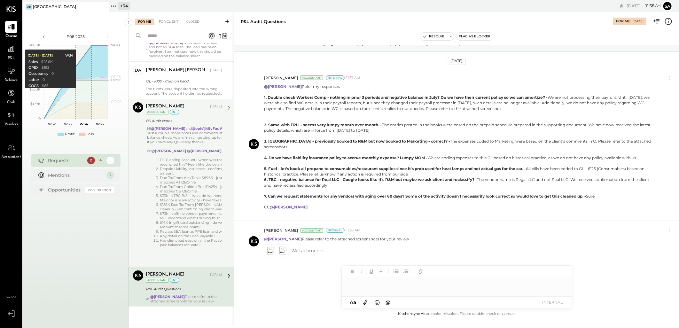
scroll to position [106, 0]
click at [197, 234] on li "Reclass SBA loan as PPE loan and write it off/ forgived" at bounding box center [211, 231] width 102 height 4
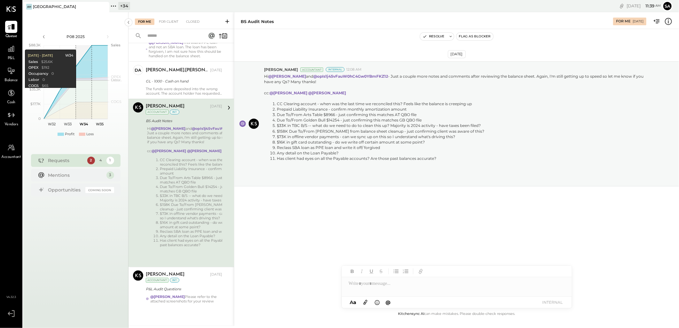
click at [316, 249] on div "Aug 22nd, 2025 Margot Bloch Accountant Internal 12:08 AM Hi @Sarang Khandhar an…" at bounding box center [456, 169] width 445 height 281
drag, startPoint x: 188, startPoint y: 290, endPoint x: 306, endPoint y: 292, distance: 118.3
click at [188, 290] on div "P&L Audit Questions" at bounding box center [183, 289] width 74 height 6
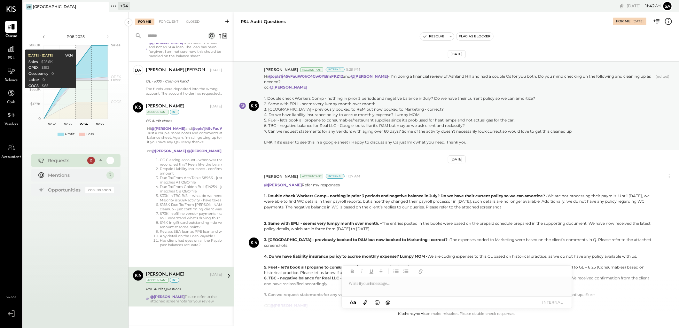
scroll to position [104, 0]
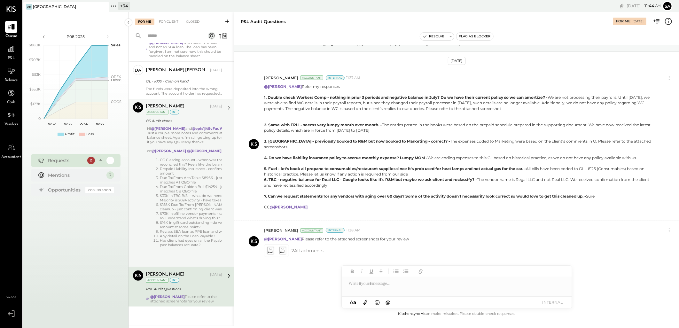
click at [177, 193] on li "$33K in TBC B/S -- what do we need to do to clean this up? Majority is 2024 act…" at bounding box center [211, 197] width 102 height 9
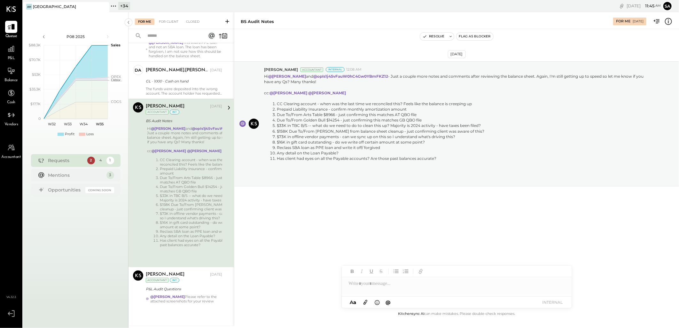
drag, startPoint x: 183, startPoint y: 294, endPoint x: 256, endPoint y: 264, distance: 78.5
click at [183, 294] on div "Sarang Khandhar Aug 21, 2025 Accountant int P&L Audit Questions @Margot Bloch P…" at bounding box center [184, 286] width 76 height 33
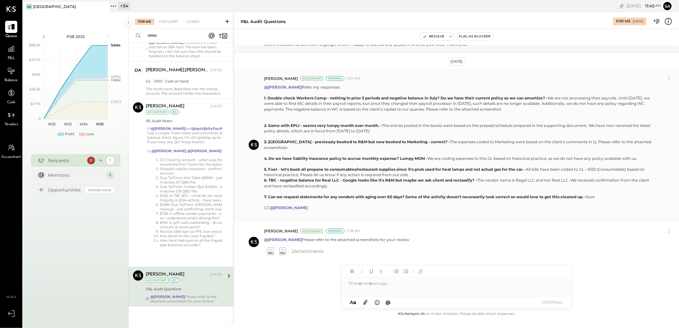
scroll to position [104, 0]
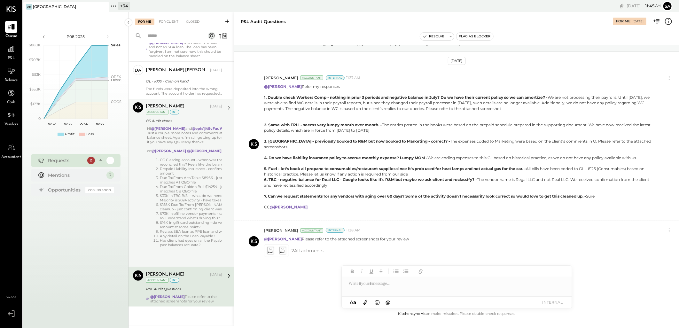
click at [196, 247] on div "CC Clearing account - when was the last time we reconciled this? Feels like the…" at bounding box center [204, 211] width 115 height 106
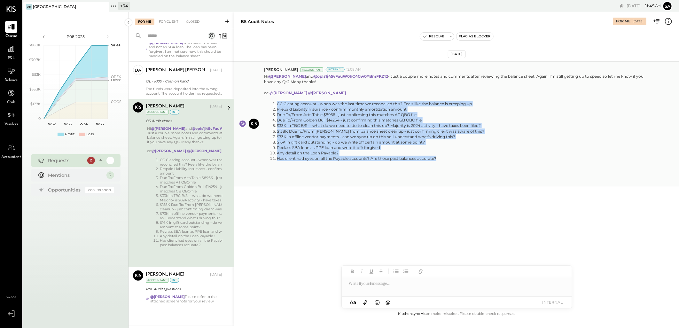
drag, startPoint x: 441, startPoint y: 157, endPoint x: 265, endPoint y: 104, distance: 183.6
click at [265, 104] on ol "CC Clearing account - when was the last time we reconciled this? Feels like the…" at bounding box center [458, 131] width 389 height 60
copy ol "CC Clearing account - when was the last time we reconciled this? Feels like the…"
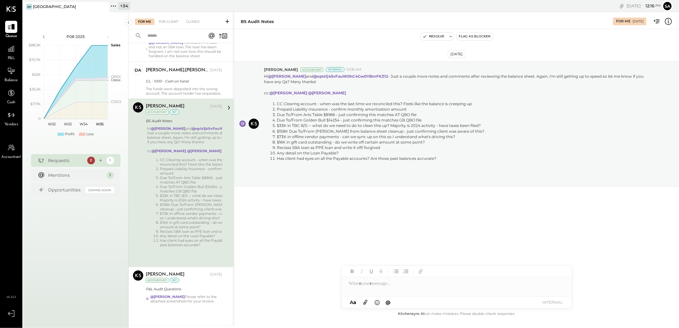
click at [310, 238] on div "Aug 22nd, 2025 Margot Bloch Accountant Internal 12:08 AM Hi @Sarang Khandhar an…" at bounding box center [456, 169] width 445 height 281
click at [193, 23] on div "Closed" at bounding box center [193, 22] width 20 height 6
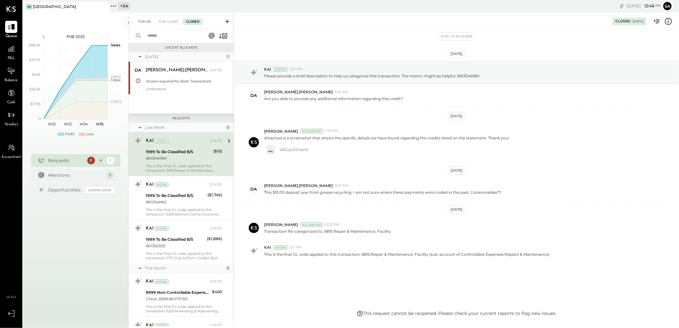
click at [138, 19] on div "For Me" at bounding box center [144, 22] width 19 height 6
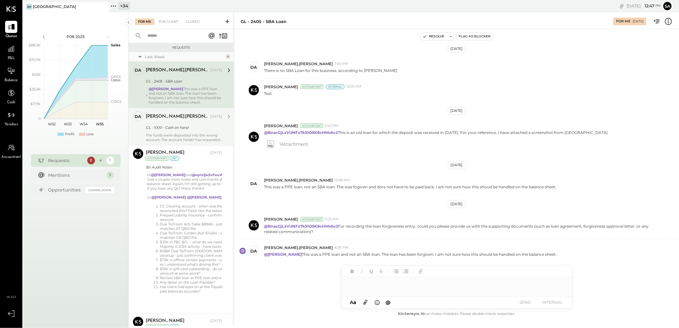
click at [167, 134] on div "The funds were deposited into the wrong account. The account holder has request…" at bounding box center [184, 137] width 76 height 9
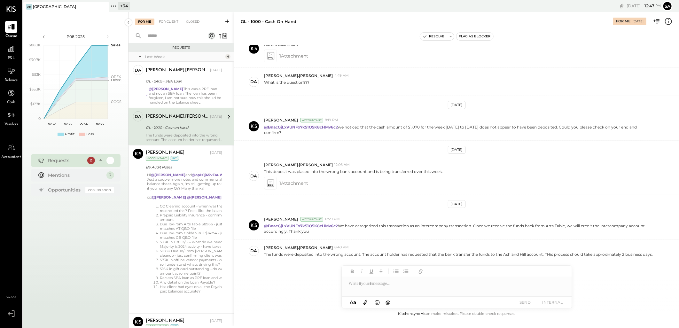
scroll to position [250, 0]
click at [190, 24] on div "Closed" at bounding box center [193, 22] width 20 height 6
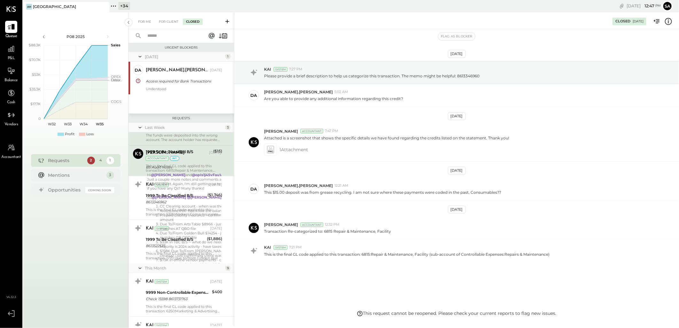
scroll to position [0, 0]
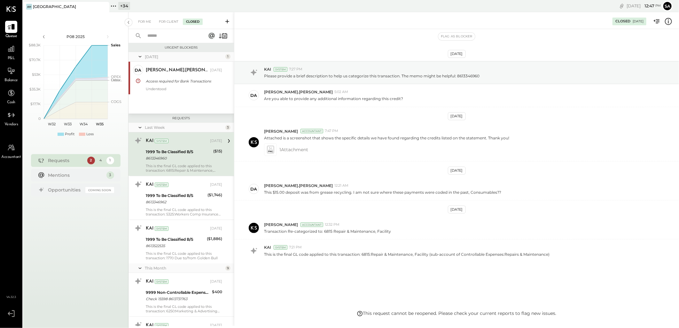
click at [158, 31] on input "text" at bounding box center [173, 36] width 58 height 11
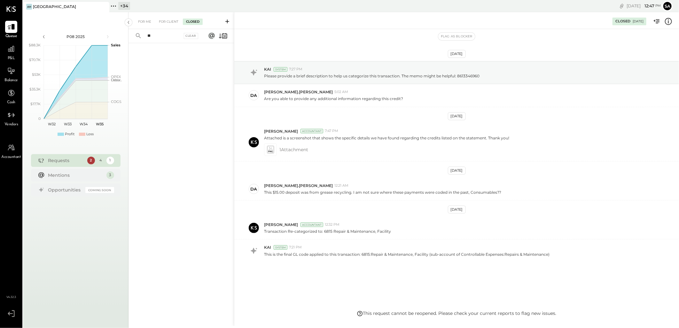
type input "*"
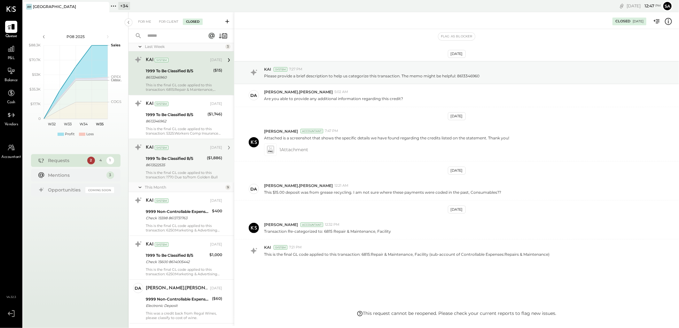
scroll to position [106, 0]
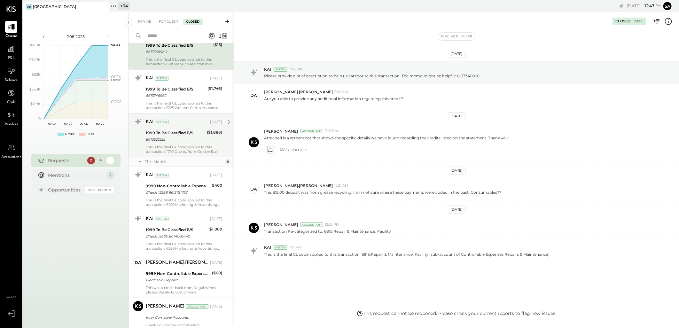
click at [194, 148] on div "This is the final GL code applied to this transaction: 1770 Due to/from Golden …" at bounding box center [184, 149] width 76 height 9
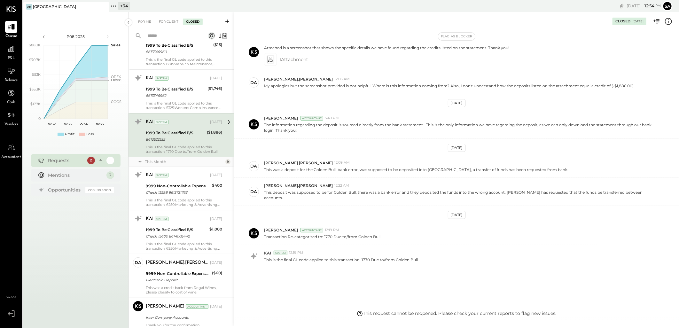
click at [384, 316] on div "Closed 08/20/2025 Flag as Blocker Aug 7th, 2025 KAI System 7:27 PM Please provi…" at bounding box center [456, 169] width 445 height 314
click at [394, 314] on div "Closed 08/20/2025 Flag as Blocker Aug 7th, 2025 KAI System 7:27 PM Please provi…" at bounding box center [456, 169] width 445 height 314
click at [405, 314] on div "Closed 08/20/2025 Flag as Blocker Aug 7th, 2025 KAI System 7:27 PM Please provi…" at bounding box center [456, 169] width 445 height 314
click at [361, 311] on div "Closed 08/20/2025 Flag as Blocker Aug 7th, 2025 KAI System 7:27 PM Please provi…" at bounding box center [456, 169] width 445 height 314
click at [337, 250] on div "KAI System 12:19 PM" at bounding box center [469, 252] width 410 height 5
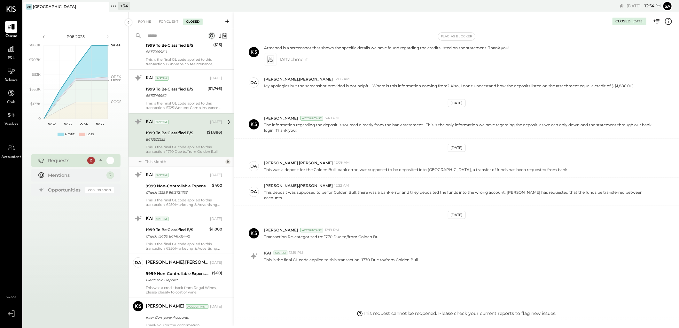
click at [508, 314] on div "Closed 08/20/2025 Flag as Blocker Aug 7th, 2025 KAI System 7:27 PM Please provi…" at bounding box center [456, 169] width 445 height 314
drag, startPoint x: 508, startPoint y: 314, endPoint x: 481, endPoint y: 317, distance: 27.4
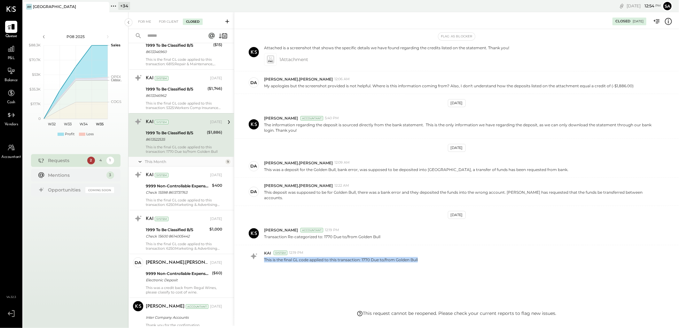
click at [483, 317] on div "Closed 08/20/2025 Flag as Blocker Aug 7th, 2025 KAI System 7:27 PM Please provi…" at bounding box center [456, 169] width 445 height 314
click at [390, 312] on div "Closed 08/20/2025 Flag as Blocker Aug 7th, 2025 KAI System 7:27 PM Please provi…" at bounding box center [456, 169] width 445 height 314
click at [362, 316] on div "Closed 08/20/2025 Flag as Blocker Aug 7th, 2025 KAI System 7:27 PM Please provi…" at bounding box center [456, 169] width 445 height 314
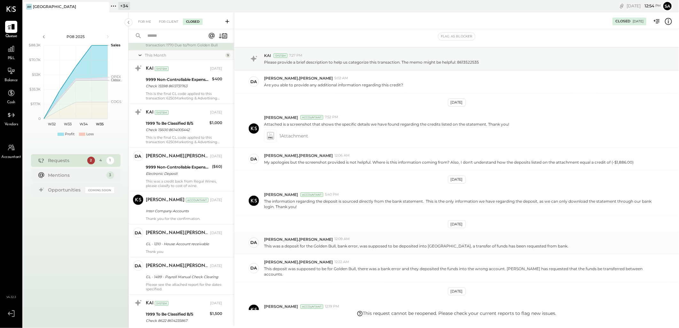
scroll to position [0, 0]
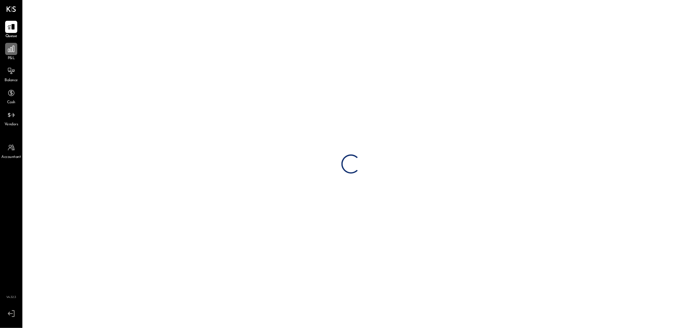
click at [7, 50] on icon at bounding box center [11, 49] width 8 height 8
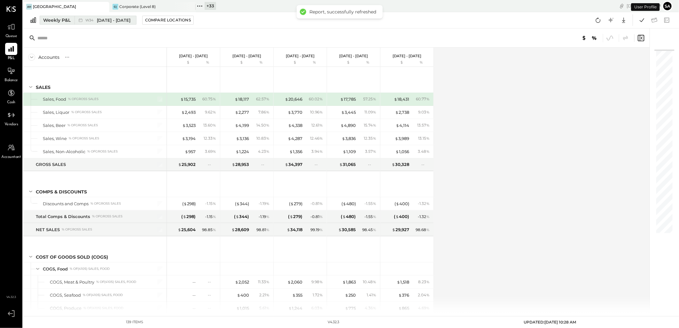
click at [55, 21] on div "Weekly P&L" at bounding box center [56, 20] width 27 height 6
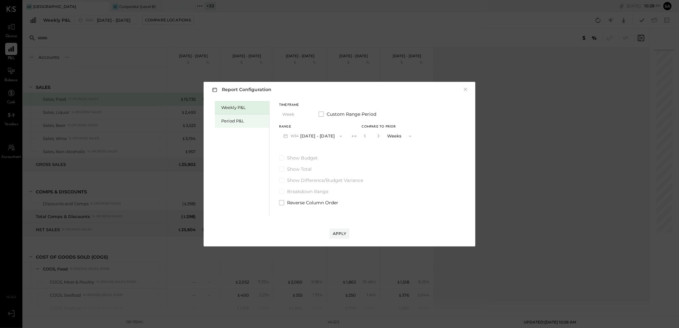
click at [225, 121] on div "Period P&L" at bounding box center [243, 121] width 45 height 6
click at [319, 137] on button "P08 Aug 4 - 31, 2025" at bounding box center [312, 136] width 66 height 12
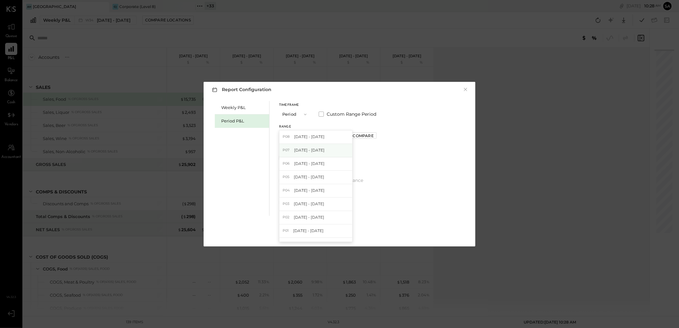
click at [315, 150] on span "[DATE] - [DATE]" at bounding box center [309, 149] width 30 height 5
click at [373, 135] on div "Compare" at bounding box center [363, 135] width 21 height 5
click at [379, 134] on icon "button" at bounding box center [378, 136] width 4 height 4
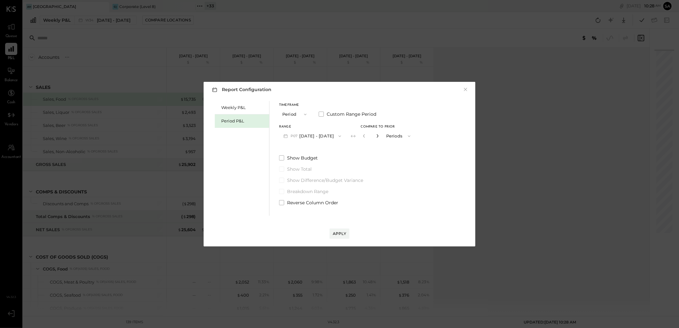
type input "*"
click at [341, 232] on div "Apply" at bounding box center [339, 233] width 13 height 5
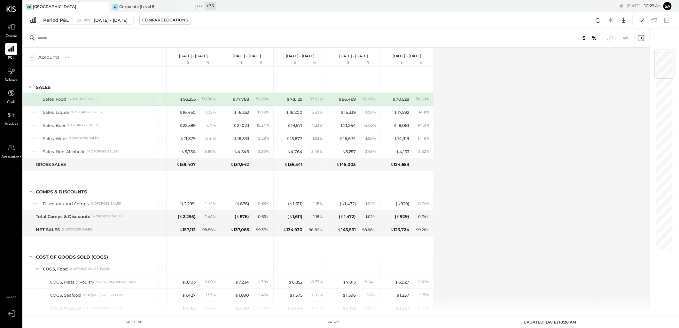
click at [512, 165] on div "Accounts S % GL Jun 30 - Aug 3, 2025 $ % Jun 2 - 29, 2025 $ % May 5 - Jun 1, 20…" at bounding box center [336, 180] width 627 height 265
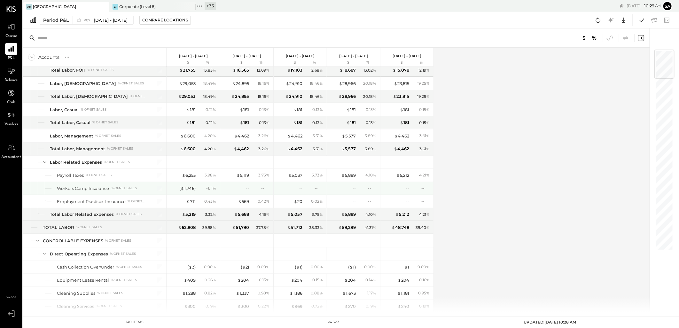
click at [201, 189] on div "- 1.11 %" at bounding box center [207, 188] width 21 height 6
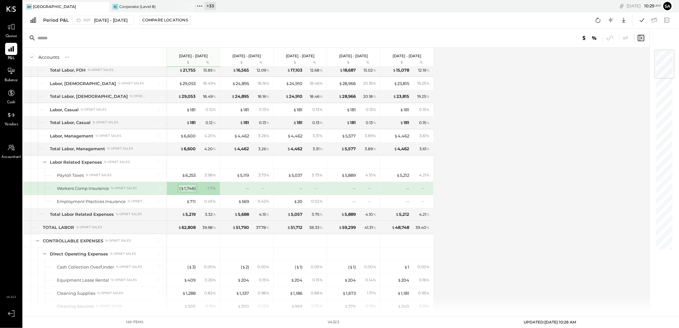
click at [189, 190] on div "( $ 1,746 )" at bounding box center [187, 188] width 16 height 6
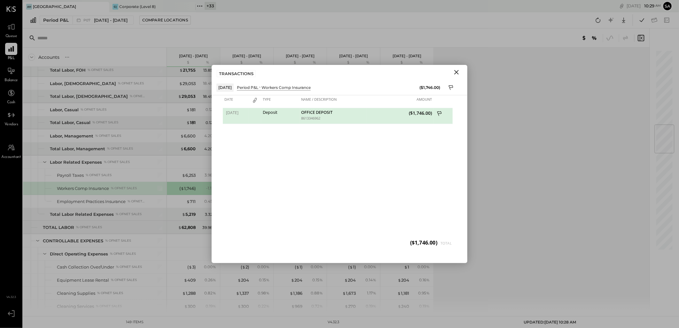
click at [457, 72] on icon "Close" at bounding box center [456, 72] width 4 height 4
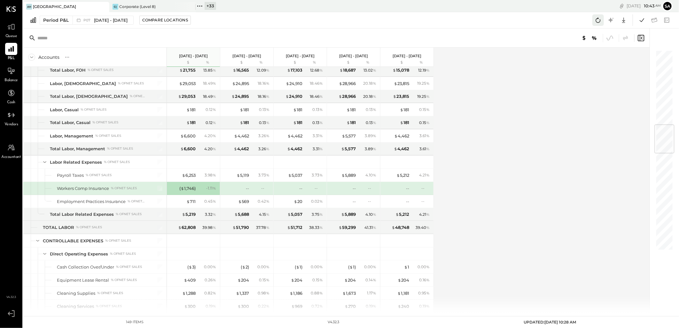
click at [598, 20] on icon at bounding box center [598, 20] width 8 height 8
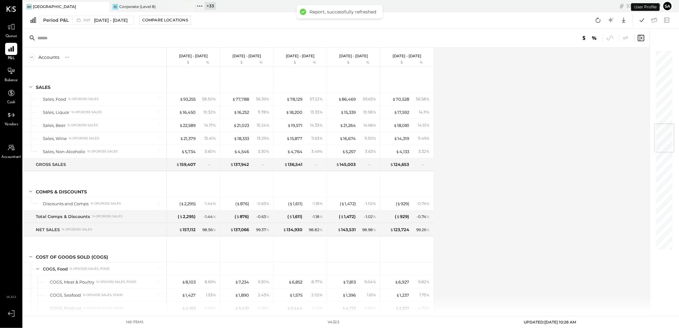
scroll to position [625, 0]
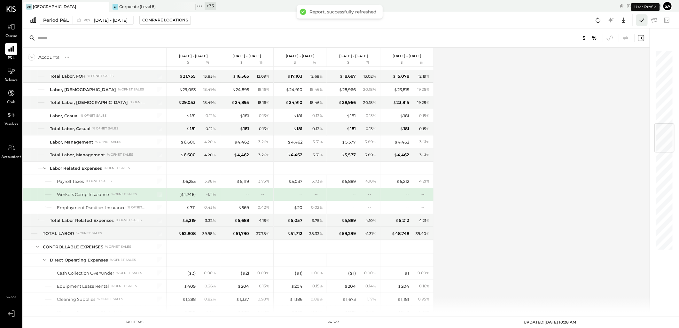
click at [641, 21] on icon at bounding box center [642, 20] width 8 height 8
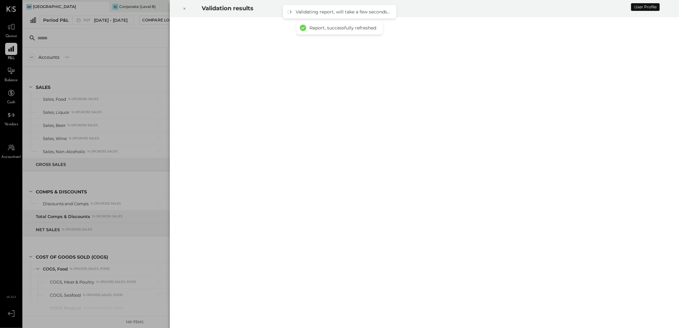
scroll to position [625, 0]
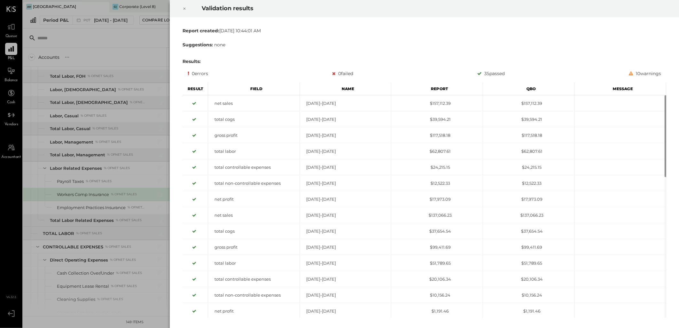
click at [185, 8] on icon at bounding box center [184, 9] width 2 height 2
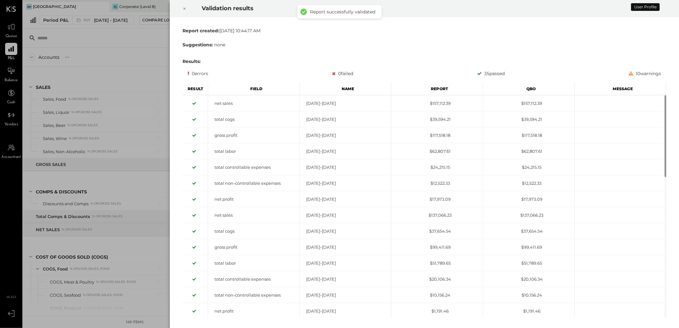
scroll to position [625, 0]
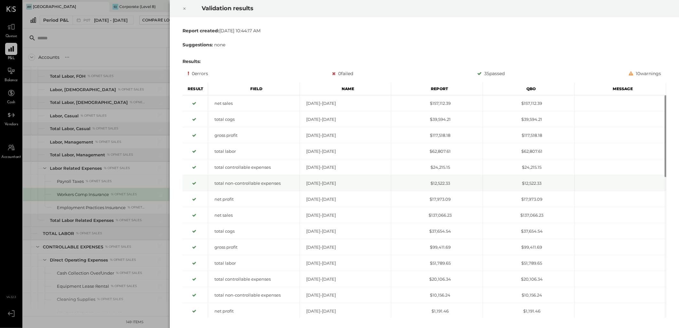
click at [186, 6] on icon at bounding box center [185, 9] width 4 height 8
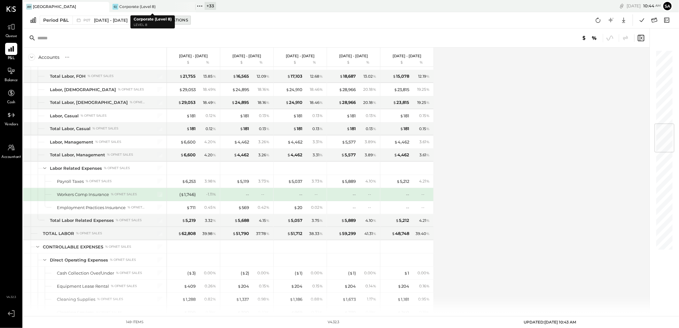
drag, startPoint x: 190, startPoint y: 6, endPoint x: 196, endPoint y: 15, distance: 11.0
click at [191, 6] on icon at bounding box center [189, 6] width 3 height 3
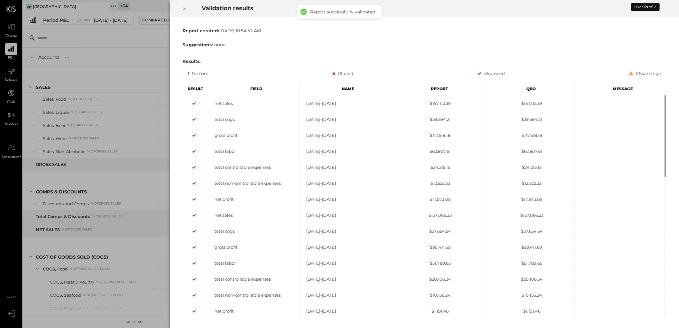
scroll to position [625, 0]
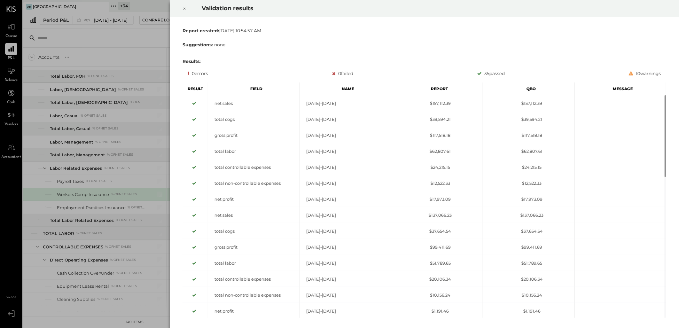
click at [184, 6] on icon at bounding box center [185, 9] width 4 height 8
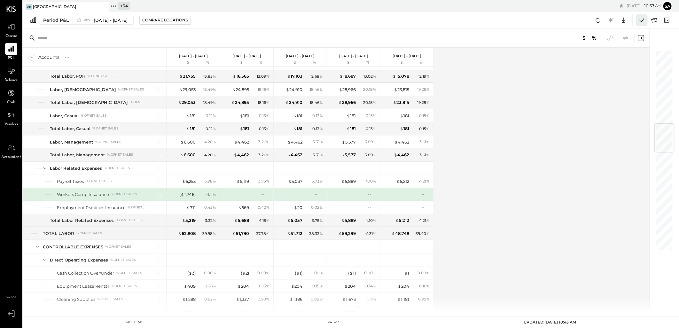
click at [643, 19] on icon at bounding box center [642, 20] width 8 height 8
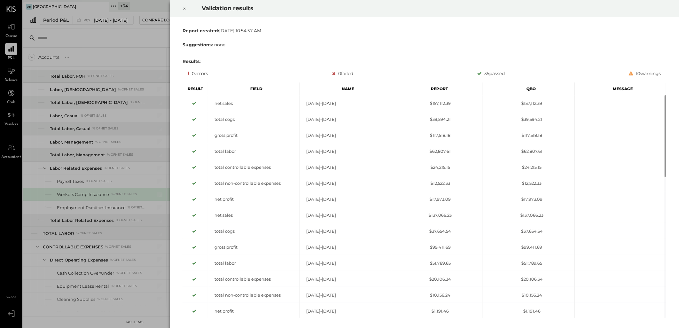
click at [184, 8] on icon at bounding box center [185, 9] width 4 height 8
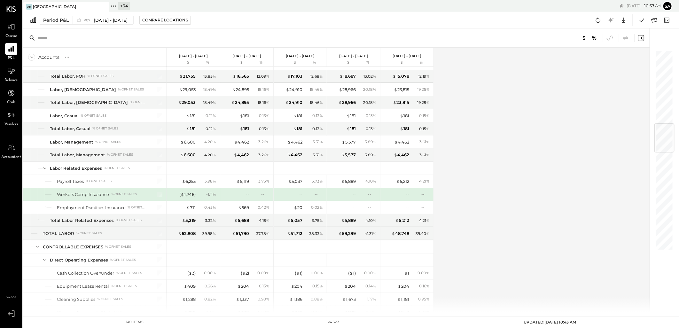
click at [55, 5] on div "[GEOGRAPHIC_DATA]" at bounding box center [54, 6] width 43 height 5
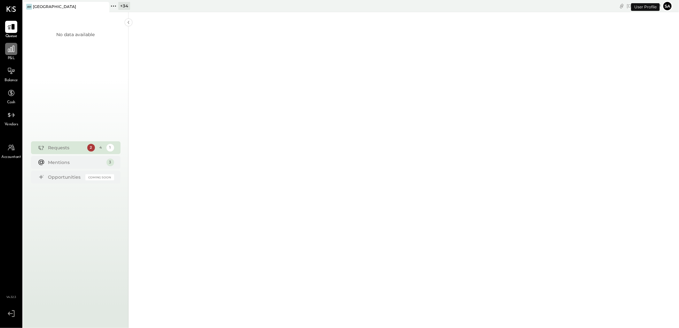
click at [11, 49] on icon at bounding box center [11, 49] width 8 height 8
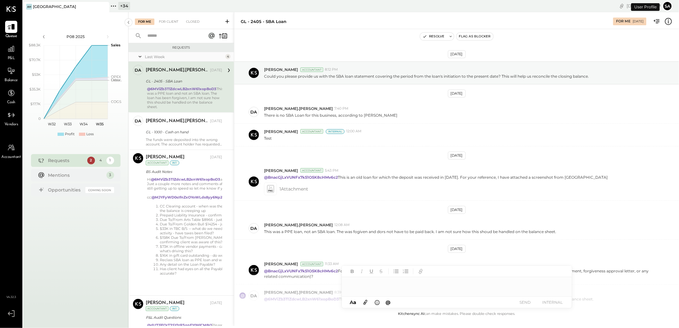
scroll to position [45, 0]
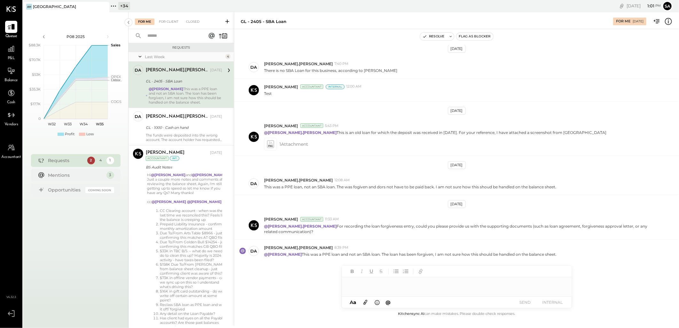
drag, startPoint x: 122, startPoint y: 3, endPoint x: 134, endPoint y: 23, distance: 23.4
click at [122, 3] on div "+ 34" at bounding box center [124, 6] width 12 height 8
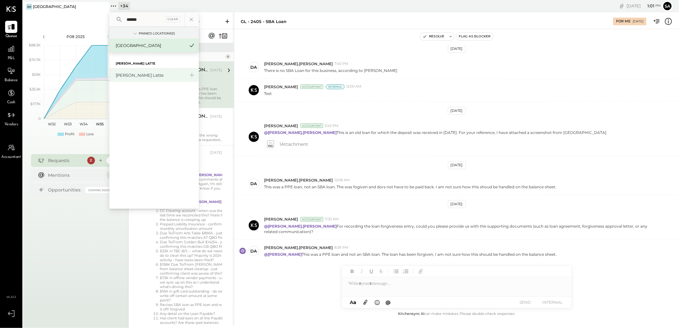
type input "******"
click at [144, 74] on div "[PERSON_NAME] Latte" at bounding box center [150, 75] width 69 height 6
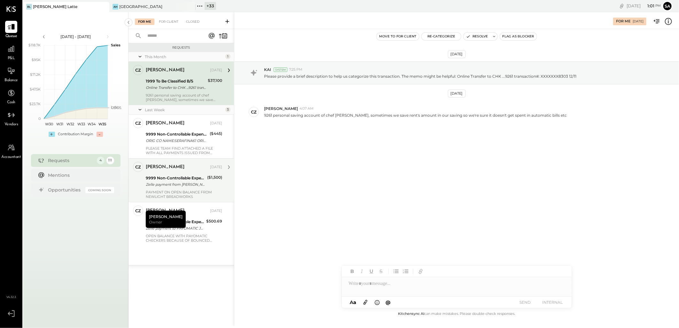
click at [177, 176] on div "9999 Non-Controllable Expenses:Other Income and Expenses:To Be Classified" at bounding box center [175, 178] width 59 height 6
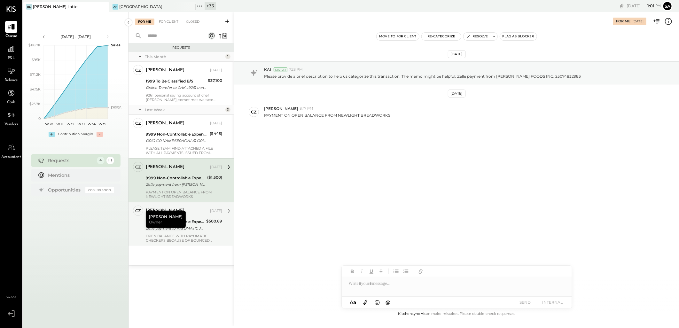
click at [194, 222] on div "9999 Non-Controllable Expenses:Other Income and Expenses:To Be Classified" at bounding box center [175, 222] width 58 height 6
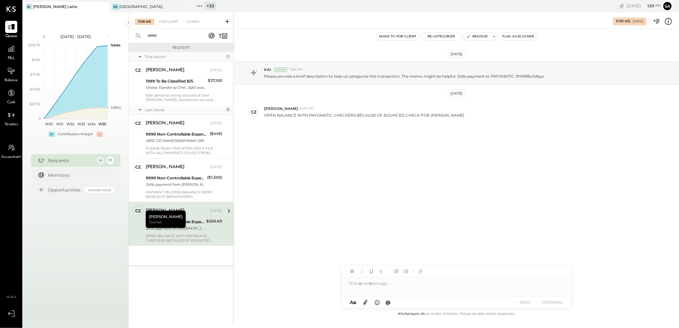
click at [349, 200] on div "[DATE] KAI System 7:28 PM Please provide a brief description to help us categor…" at bounding box center [456, 169] width 445 height 281
click at [165, 21] on div "For Client" at bounding box center [169, 22] width 26 height 6
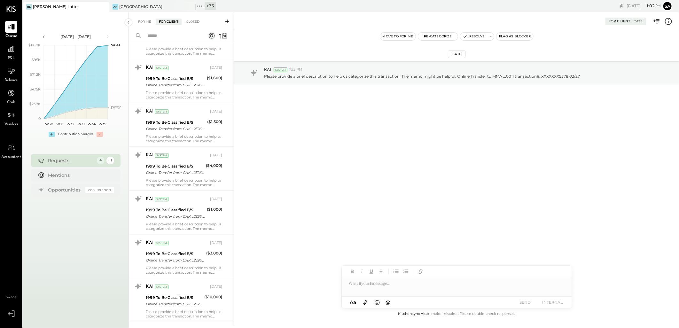
scroll to position [1207, 0]
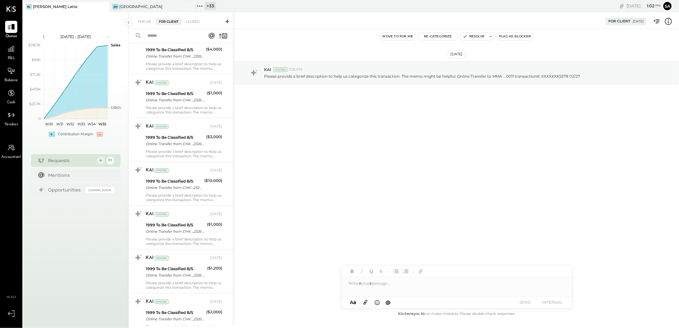
click at [173, 34] on input "text" at bounding box center [173, 36] width 58 height 11
type input "*****"
click at [221, 34] on icon at bounding box center [220, 36] width 3 height 5
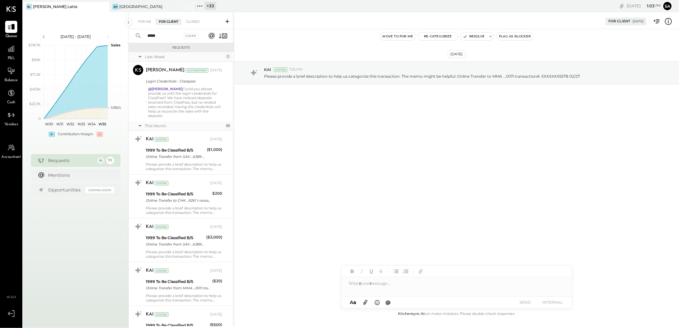
drag, startPoint x: 423, startPoint y: 171, endPoint x: 292, endPoint y: 194, distance: 132.2
click at [423, 171] on div "[DATE] KAI System 7:25 PM Please provide a brief description to help us categor…" at bounding box center [456, 169] width 445 height 281
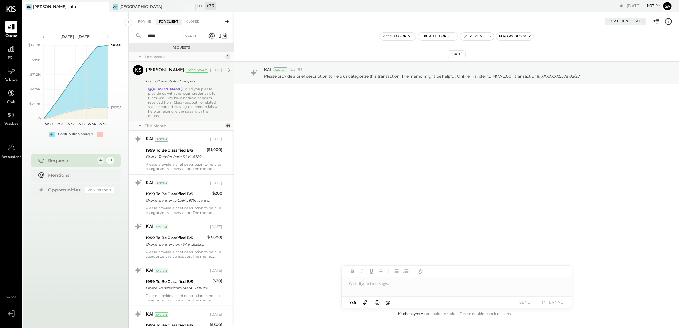
click at [189, 95] on div "@[PERSON_NAME] Could you please provide us with the login credentials for Class…" at bounding box center [185, 102] width 74 height 31
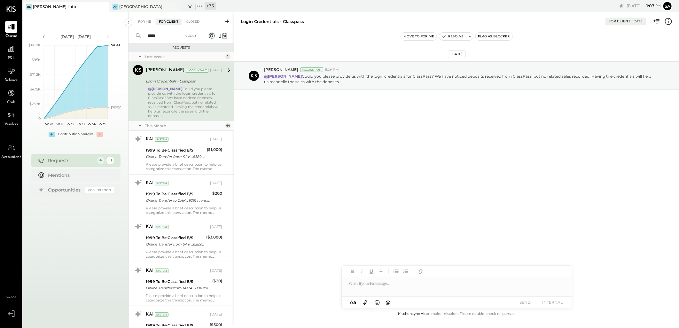
click at [151, 3] on div "AH [GEOGRAPHIC_DATA]" at bounding box center [152, 7] width 86 height 10
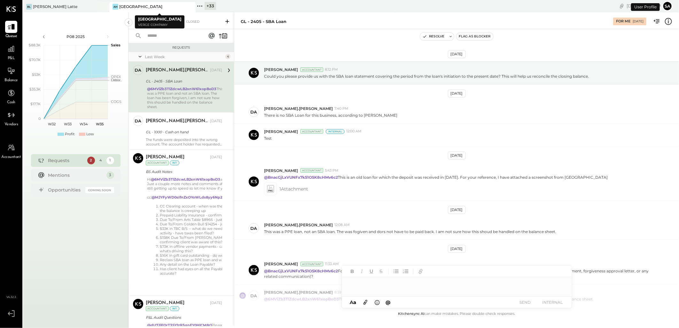
scroll to position [45, 0]
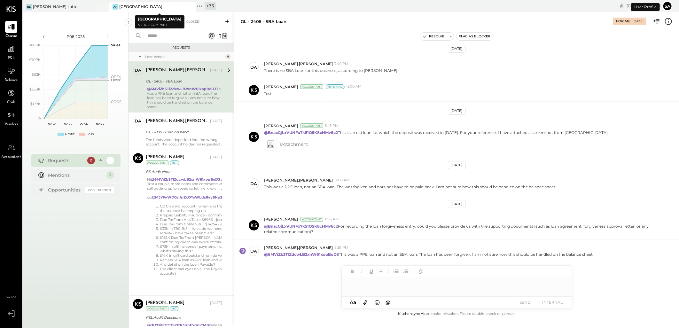
click at [191, 6] on icon at bounding box center [190, 7] width 8 height 8
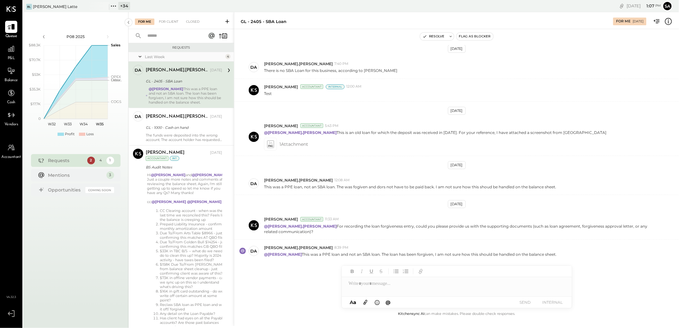
click at [127, 7] on div "+ 34" at bounding box center [124, 6] width 12 height 8
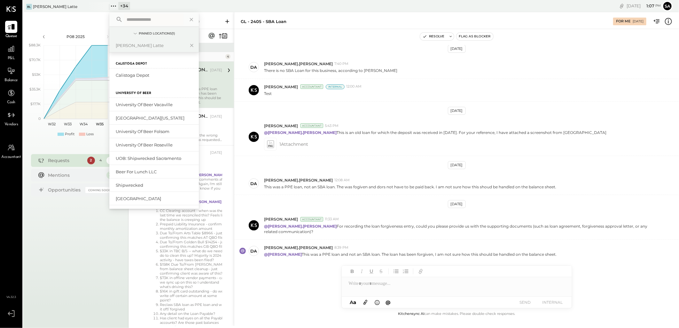
click at [161, 18] on input "text" at bounding box center [153, 20] width 59 height 12
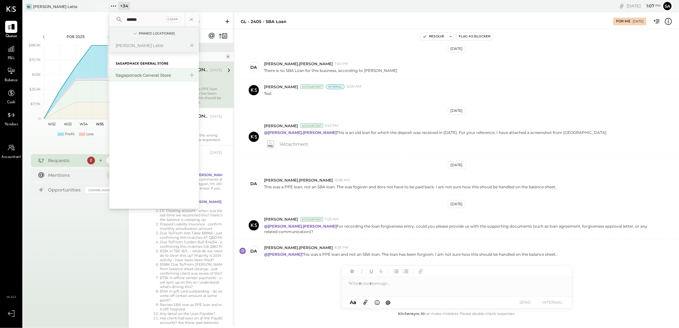
type input "******"
click at [143, 76] on div "Sagaponack General Store" at bounding box center [150, 75] width 69 height 6
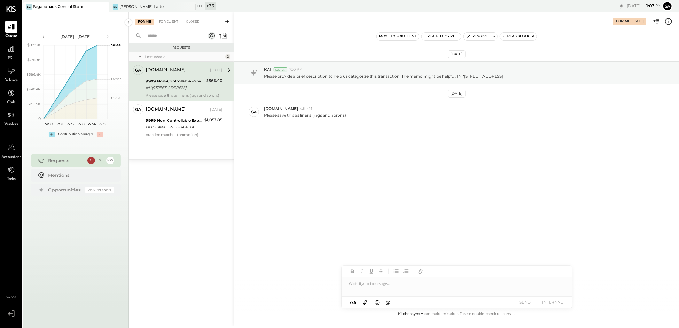
drag, startPoint x: 170, startPoint y: 125, endPoint x: 164, endPoint y: 164, distance: 39.1
click at [170, 125] on div "DD BEAN&SONS DBA ATLAS MA 603-5328311 NH" at bounding box center [174, 127] width 57 height 6
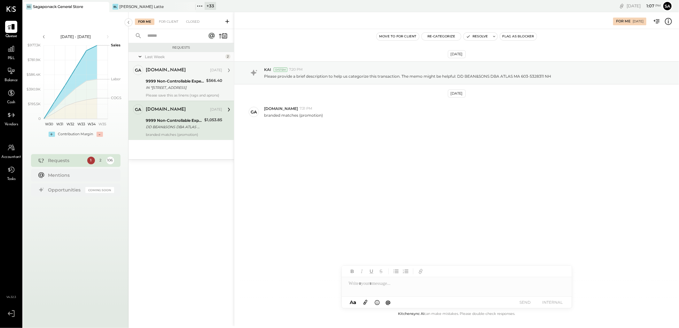
click at [151, 82] on div "9999 Non-Controllable Expenses:Other Income and Expenses:To Be Classified P&L" at bounding box center [175, 81] width 58 height 6
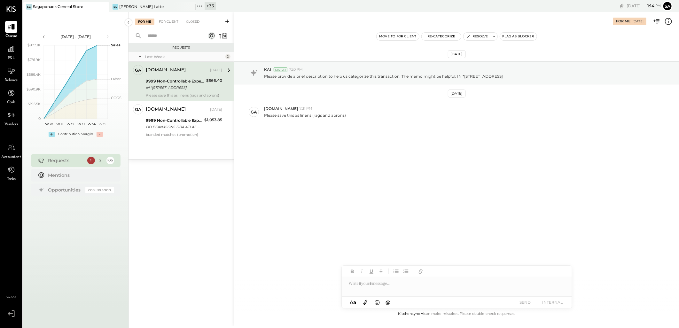
click at [299, 157] on div "[DATE] KAI System 7:20 PM Please provide a brief description to help us categor…" at bounding box center [456, 108] width 445 height 126
click at [179, 127] on div "DD BEAN&SONS DBA ATLAS MA 603-5328311 NH" at bounding box center [174, 127] width 57 height 6
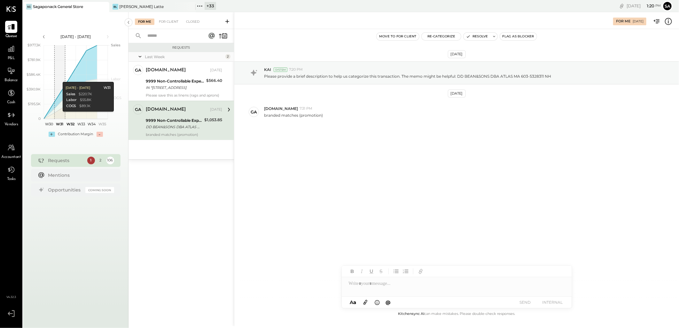
click at [375, 184] on div "[DATE] KAI System 7:20 PM Please provide a brief description to help us categor…" at bounding box center [456, 169] width 445 height 281
click at [365, 173] on div "[DATE] KAI System 7:20 PM Please provide a brief description to help us categor…" at bounding box center [456, 169] width 445 height 281
drag, startPoint x: 159, startPoint y: 120, endPoint x: 232, endPoint y: 132, distance: 73.9
click at [159, 120] on div "9999 Non-Controllable Expenses:Other Income and Expenses:To Be Classified P&L" at bounding box center [174, 120] width 57 height 6
click at [197, 119] on div "9999 Non-Controllable Expenses:Other Income and Expenses:To Be Classified P&L" at bounding box center [174, 120] width 57 height 6
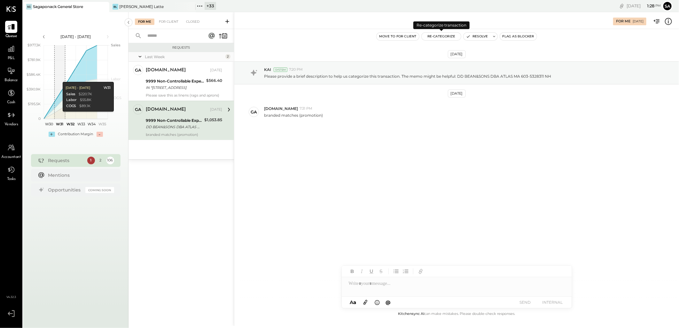
click at [438, 35] on button "Re-Categorize" at bounding box center [442, 37] width 40 height 8
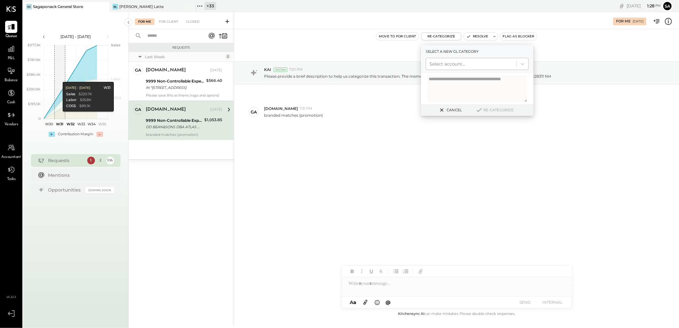
click at [447, 66] on div at bounding box center [471, 64] width 84 height 8
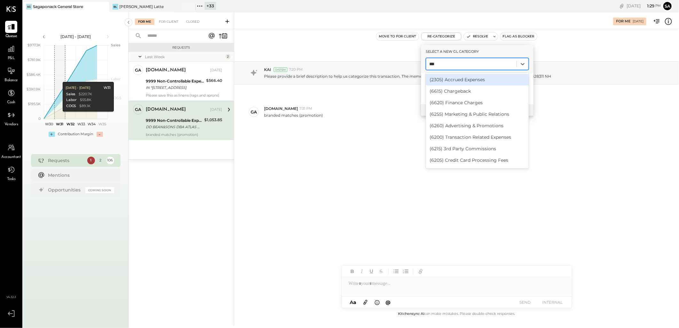
type input "****"
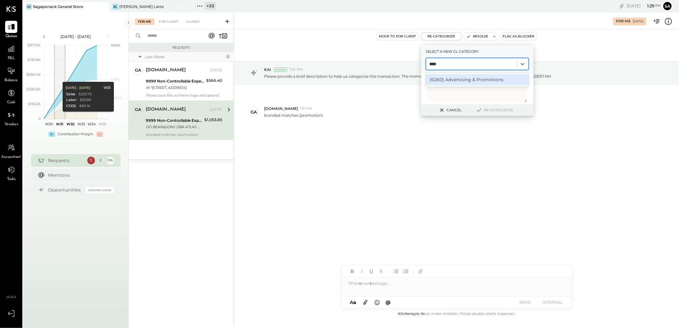
drag, startPoint x: 470, startPoint y: 79, endPoint x: 477, endPoint y: 94, distance: 16.9
click at [471, 79] on div "(6260) Advertising & Promotions" at bounding box center [477, 80] width 103 height 12
click at [505, 109] on button "Re-Categorize" at bounding box center [494, 110] width 42 height 8
click at [500, 111] on button "Re-Categorize" at bounding box center [497, 110] width 42 height 8
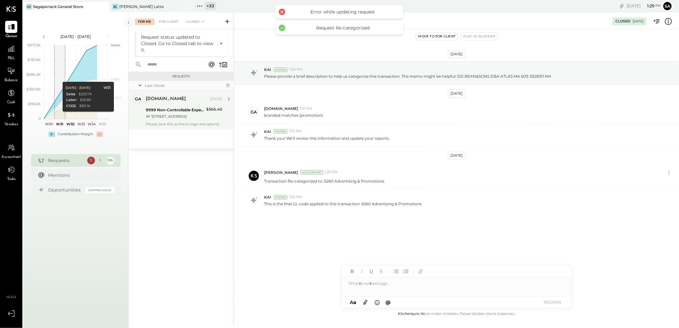
click at [208, 118] on div "$566.40" at bounding box center [214, 113] width 16 height 14
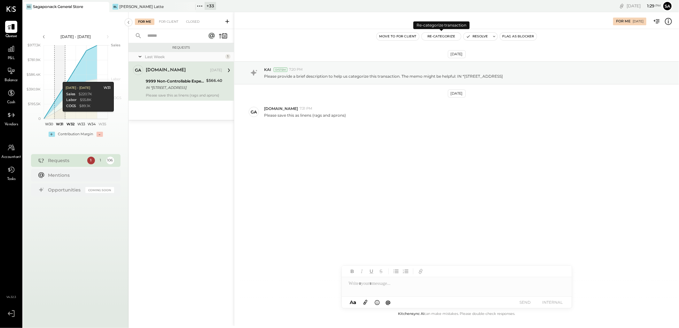
click at [436, 36] on button "Re-Categorize" at bounding box center [442, 37] width 40 height 8
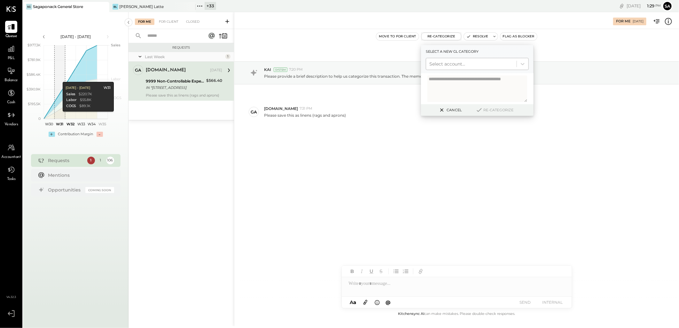
click at [446, 65] on div at bounding box center [471, 64] width 84 height 8
type input "****"
click at [467, 81] on div "(6135) Laundry, Linens, & Uniforms" at bounding box center [477, 80] width 103 height 12
click at [490, 110] on button "Re-Categorize" at bounding box center [494, 110] width 42 height 8
click at [496, 110] on button "Re-Categorize" at bounding box center [497, 110] width 42 height 8
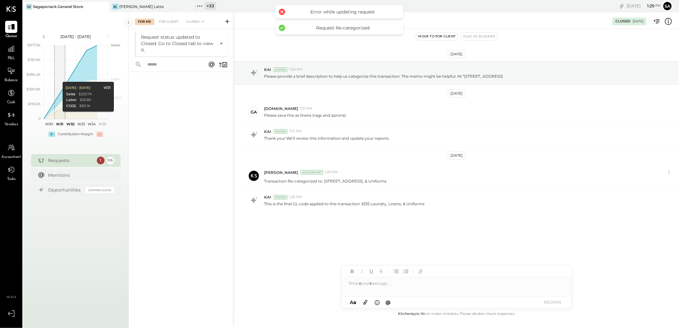
click at [167, 16] on div "For Me For Client Closed +1" at bounding box center [181, 20] width 105 height 17
click at [167, 21] on div "For Client" at bounding box center [169, 22] width 26 height 6
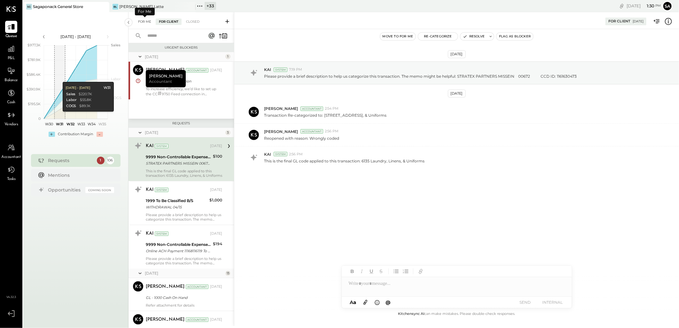
click at [142, 21] on div "For Me" at bounding box center [144, 22] width 19 height 6
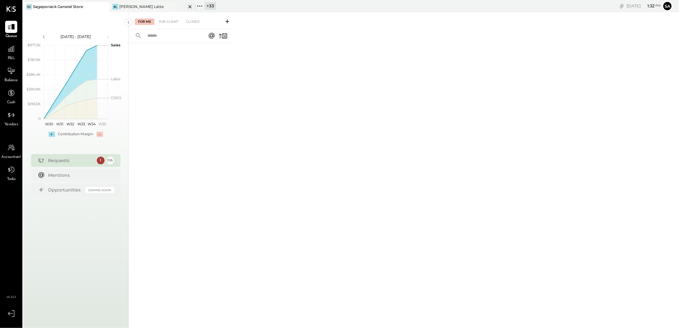
click at [133, 5] on div "[PERSON_NAME] Latte" at bounding box center [141, 6] width 44 height 5
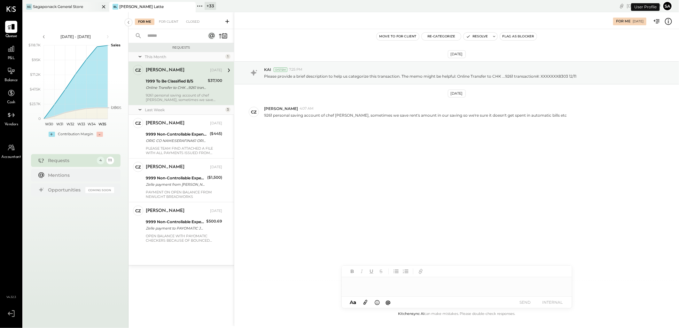
click at [103, 7] on icon at bounding box center [104, 7] width 8 height 8
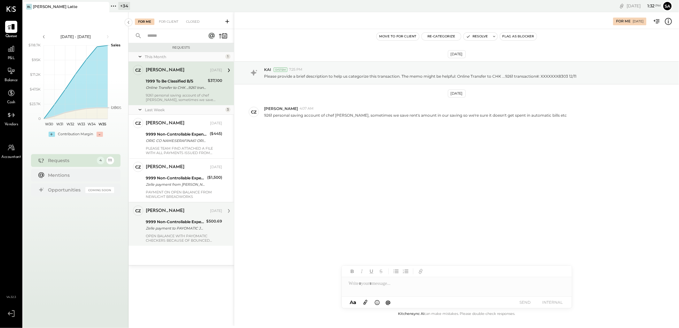
click at [163, 228] on div "Zelle payment to PAYOMATIC JPM99bc1d6yp" at bounding box center [175, 228] width 58 height 6
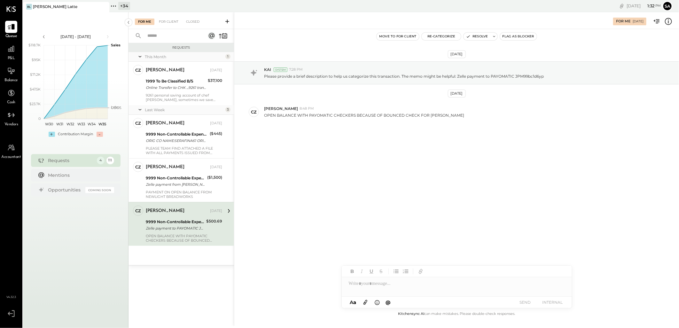
click at [182, 232] on div "[PERSON_NAME] [DATE] 9999 Non-Controllable Expenses:Other Income and Expenses:T…" at bounding box center [184, 224] width 76 height 37
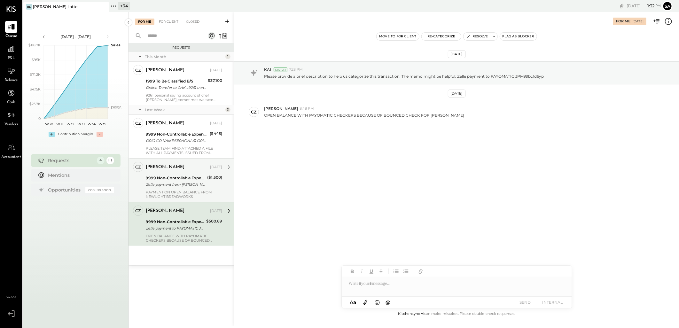
click at [176, 187] on div "Zelle payment from [PERSON_NAME] FOODS INC. 25074832983" at bounding box center [175, 184] width 59 height 6
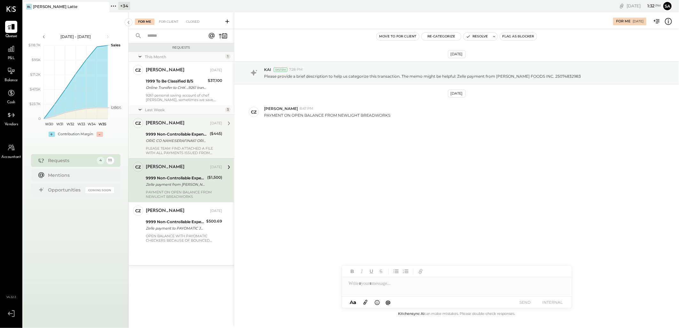
click at [163, 127] on div "[PERSON_NAME] [DATE]" at bounding box center [184, 123] width 76 height 9
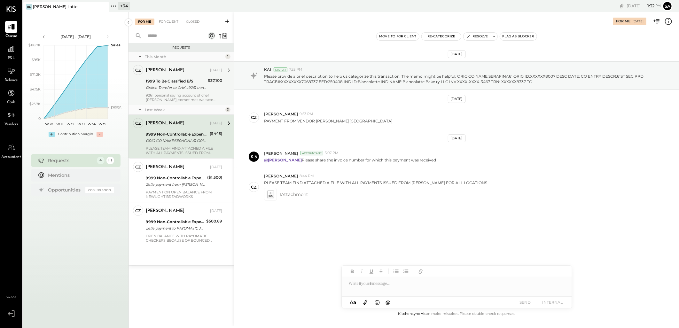
click at [170, 68] on div "[PERSON_NAME]" at bounding box center [165, 70] width 39 height 6
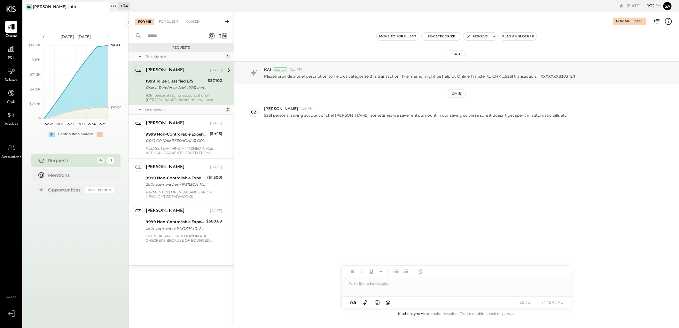
click at [171, 84] on div "1999 To Be Classified B/S" at bounding box center [176, 81] width 60 height 6
